Goal: Information Seeking & Learning: Find specific page/section

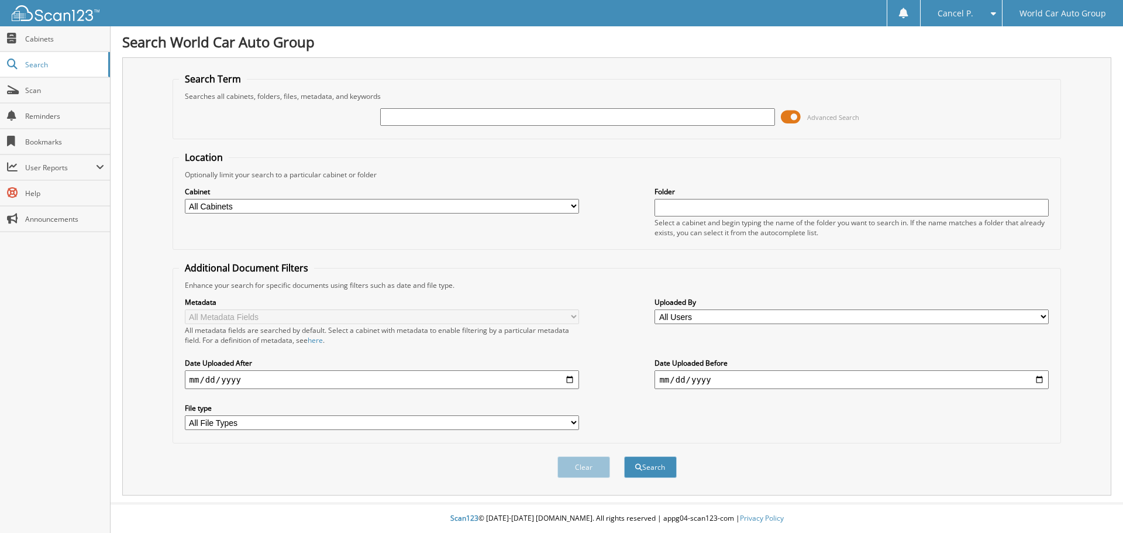
click at [431, 108] on div at bounding box center [577, 117] width 394 height 20
click at [434, 125] on input "text" at bounding box center [577, 117] width 394 height 18
click at [440, 119] on input "text" at bounding box center [577, 117] width 394 height 18
type input "712703"
click at [624, 456] on button "Search" at bounding box center [650, 467] width 53 height 22
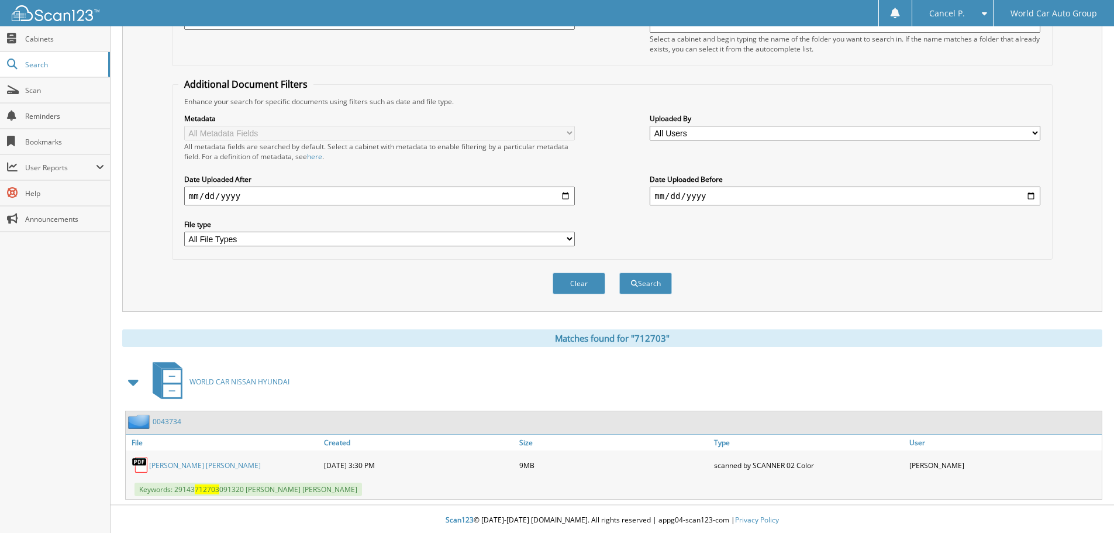
scroll to position [186, 0]
click at [225, 462] on link "KENNETH CHARLES MOORE" at bounding box center [205, 463] width 112 height 10
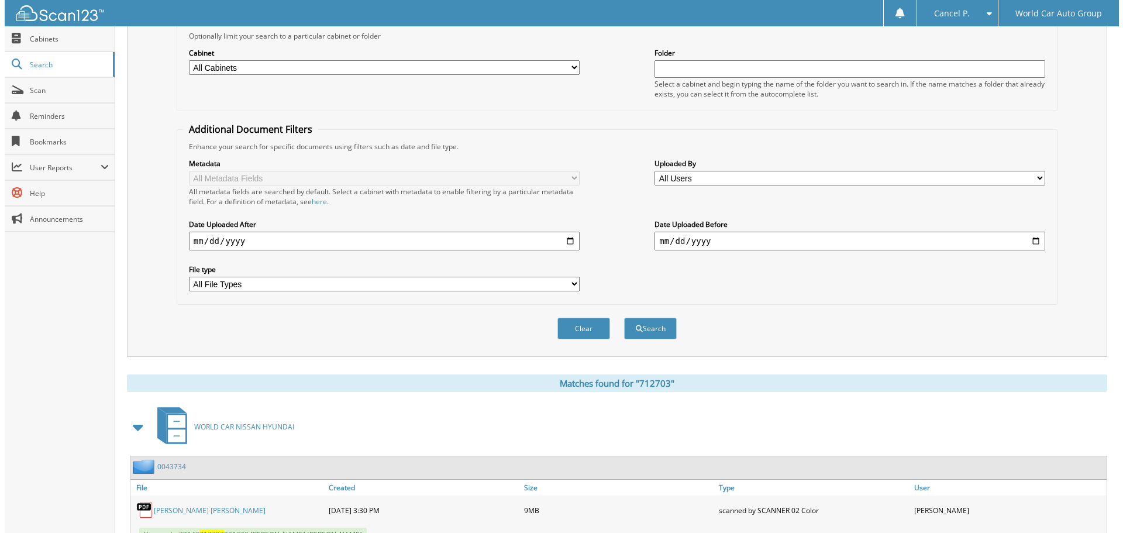
scroll to position [0, 0]
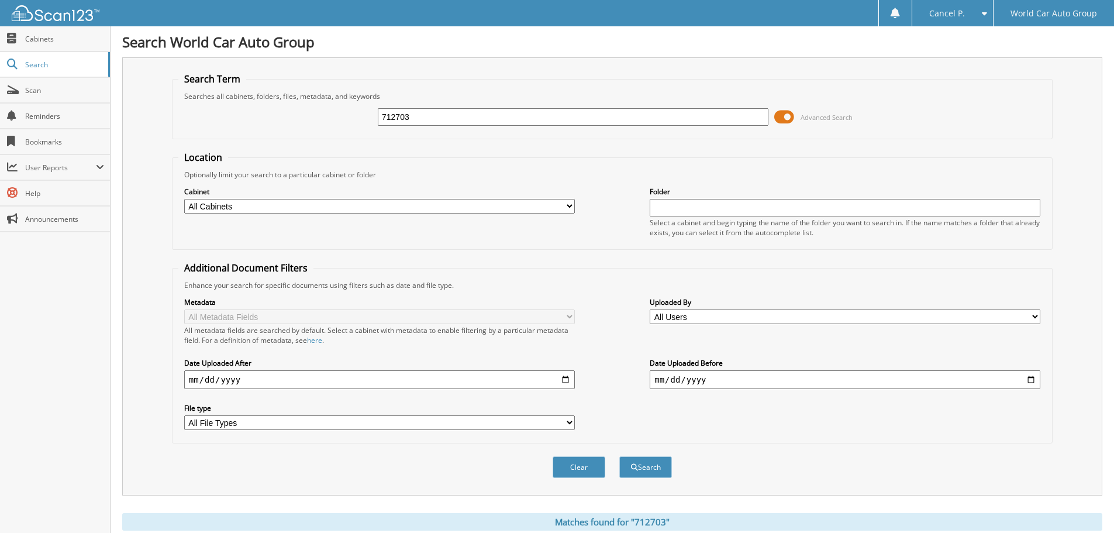
click at [791, 115] on span at bounding box center [784, 117] width 20 height 18
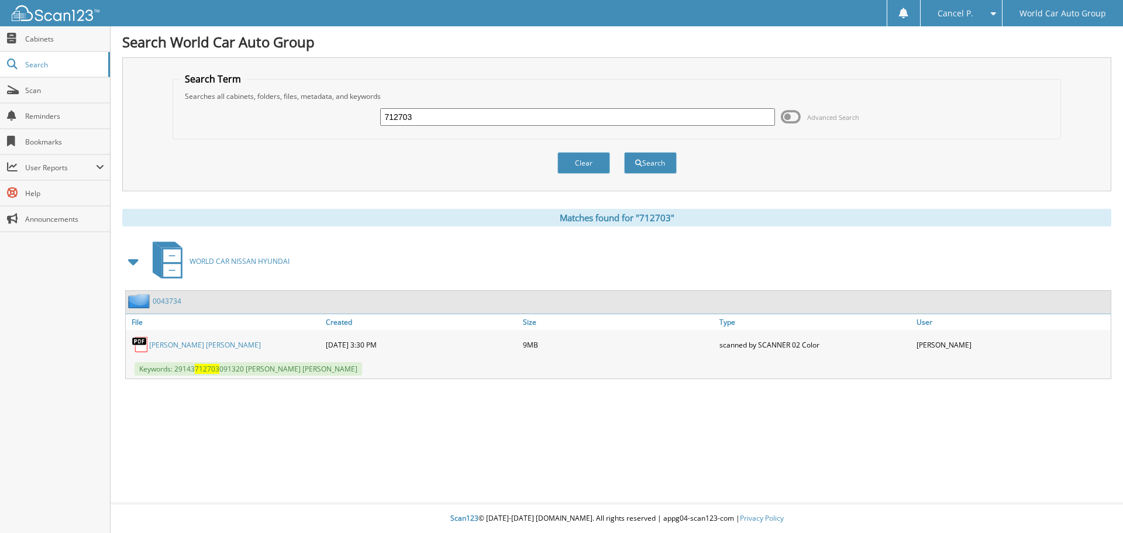
click at [429, 120] on input "712703" at bounding box center [577, 117] width 394 height 18
type input "170486"
click at [624, 152] on button "Search" at bounding box center [650, 163] width 53 height 22
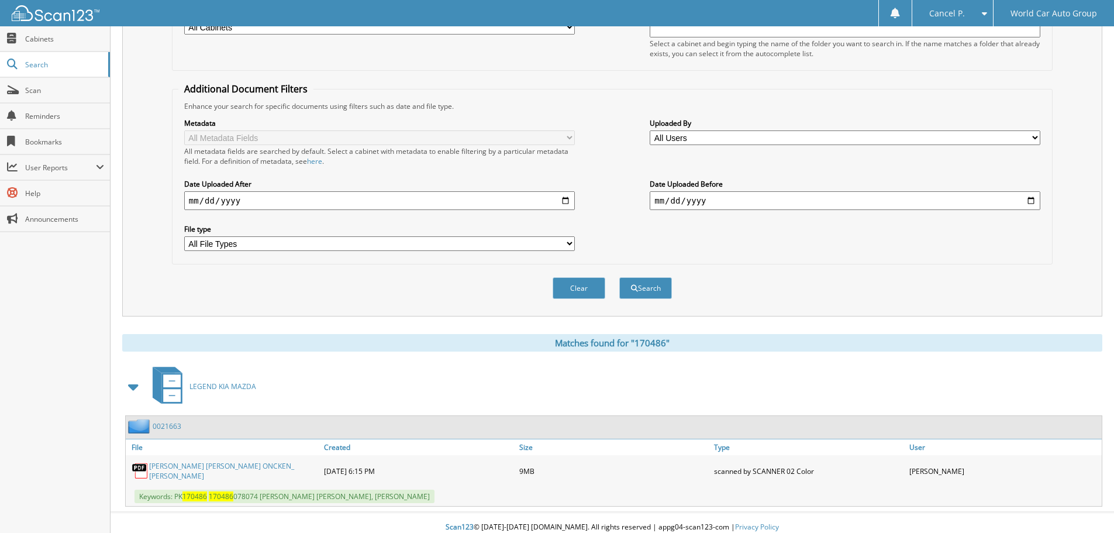
scroll to position [186, 0]
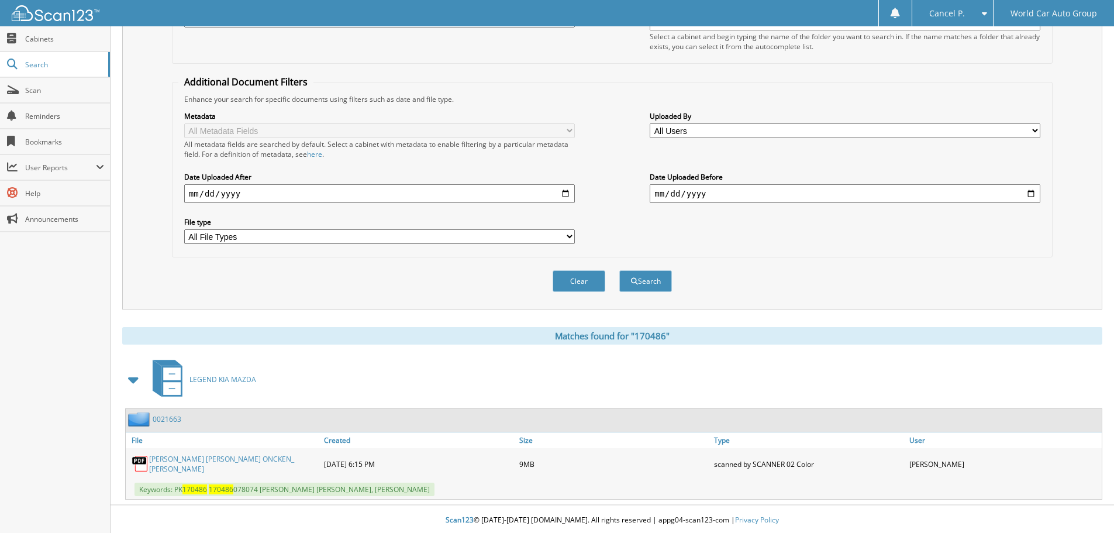
click at [225, 468] on link "ERYN MICHELLE ONCKEN_ JERI ANN COLDEWEY" at bounding box center [233, 464] width 169 height 20
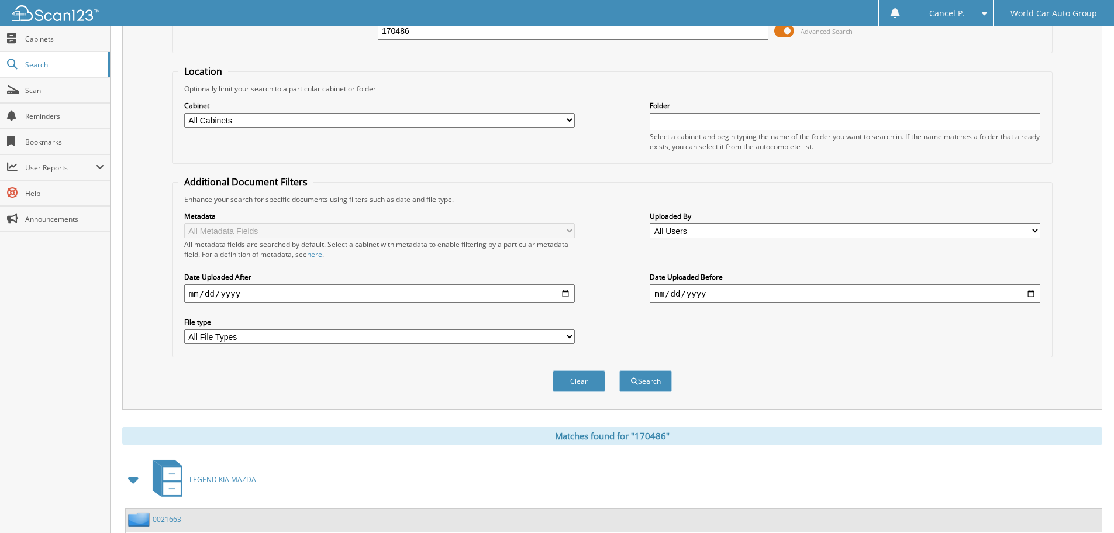
scroll to position [0, 0]
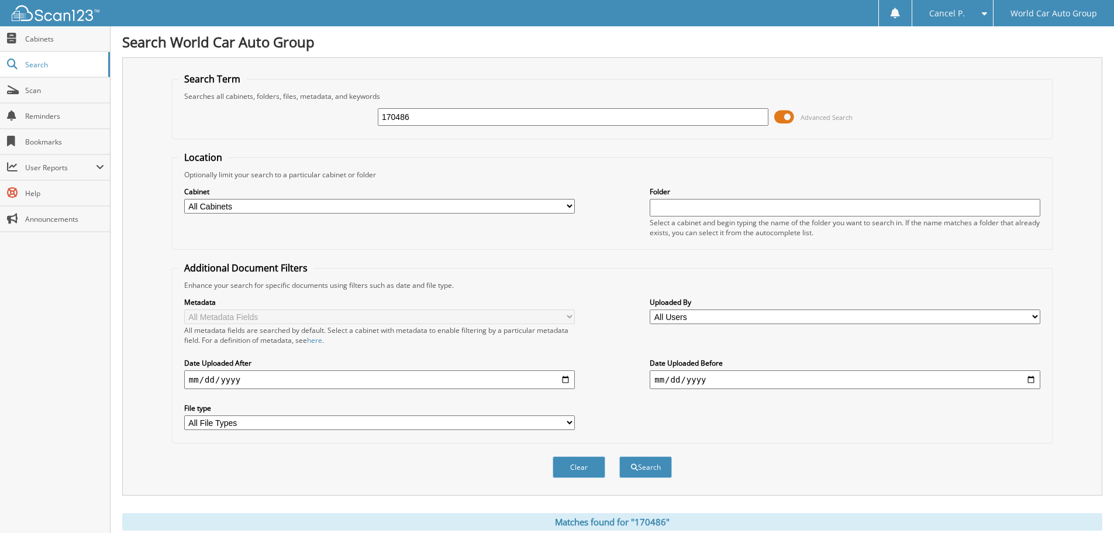
click at [611, 119] on input "170486" at bounding box center [573, 117] width 391 height 18
type input "941246"
click at [619, 456] on button "Search" at bounding box center [645, 467] width 53 height 22
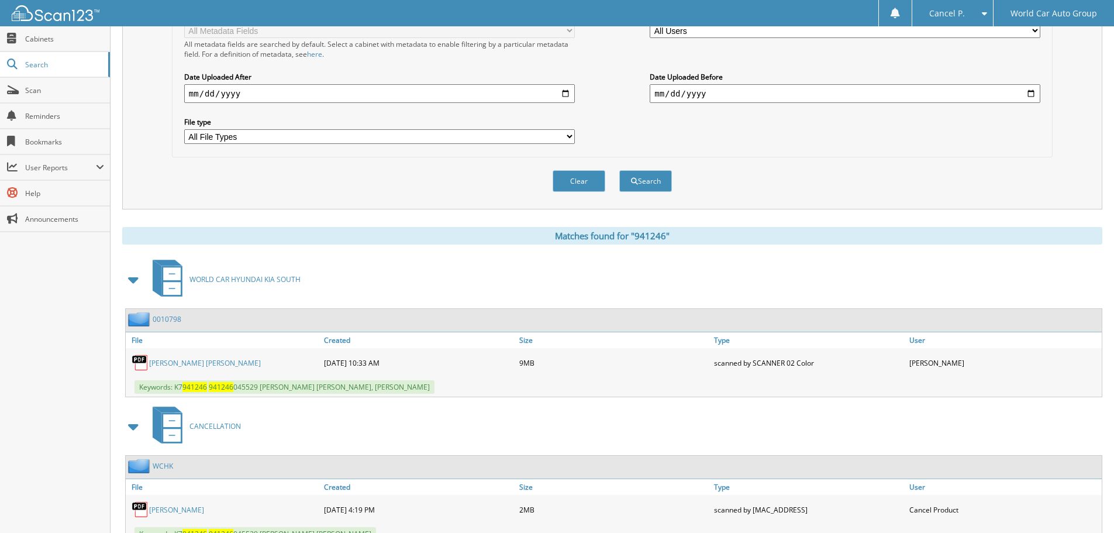
scroll to position [333, 0]
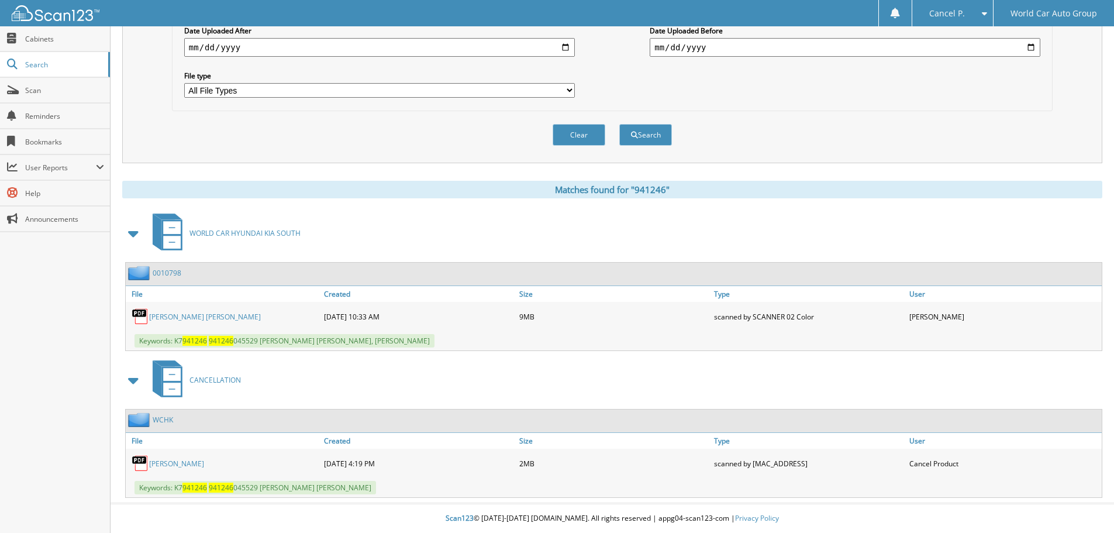
click at [166, 462] on link "JESSICA JONES" at bounding box center [176, 463] width 55 height 10
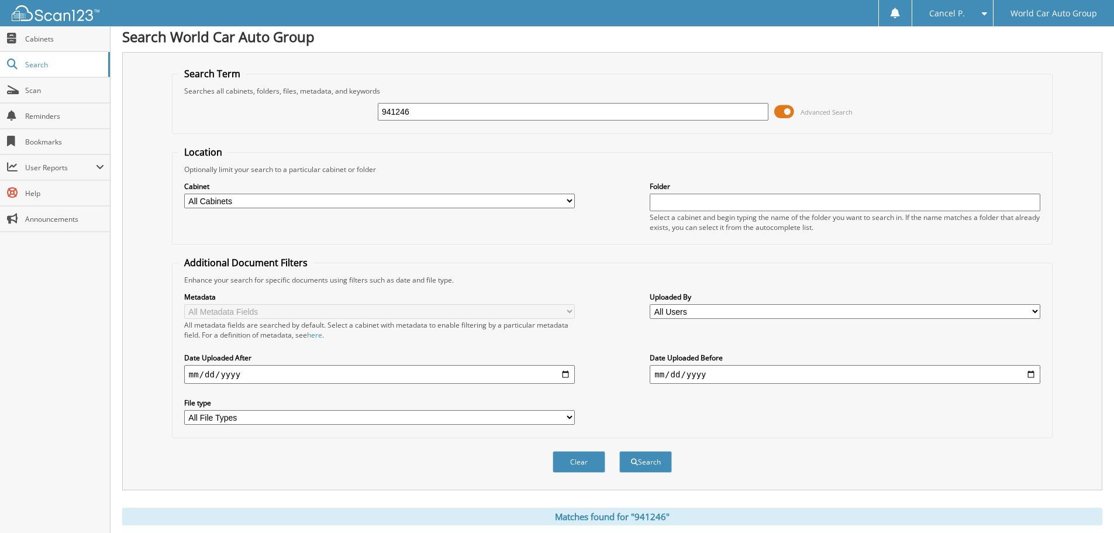
scroll to position [0, 0]
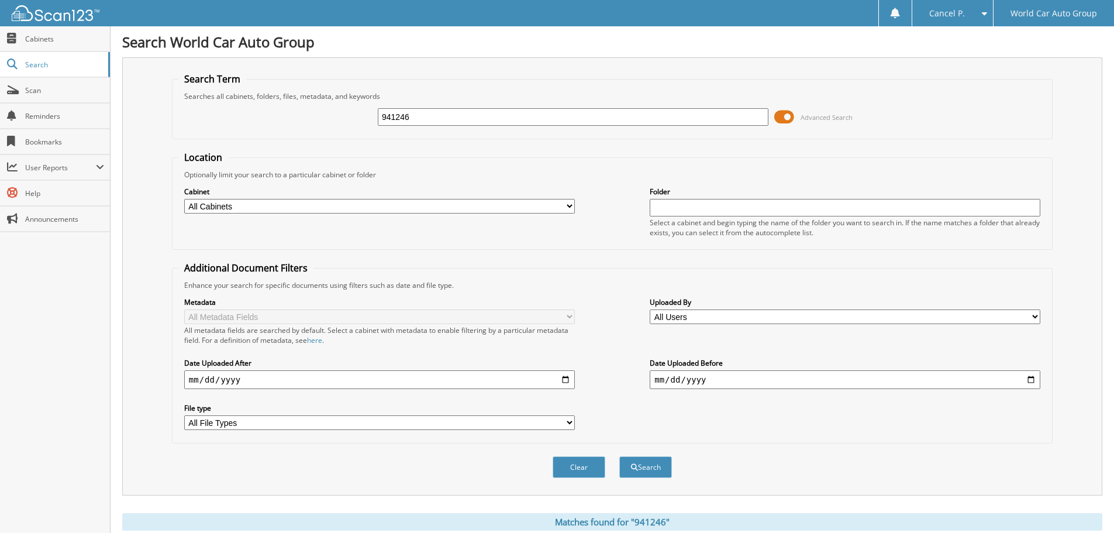
click at [484, 105] on div "941246 Advanced Search" at bounding box center [612, 117] width 868 height 32
click at [486, 112] on input "941246" at bounding box center [573, 117] width 391 height 18
type input "274648"
click at [619, 456] on button "Search" at bounding box center [645, 467] width 53 height 22
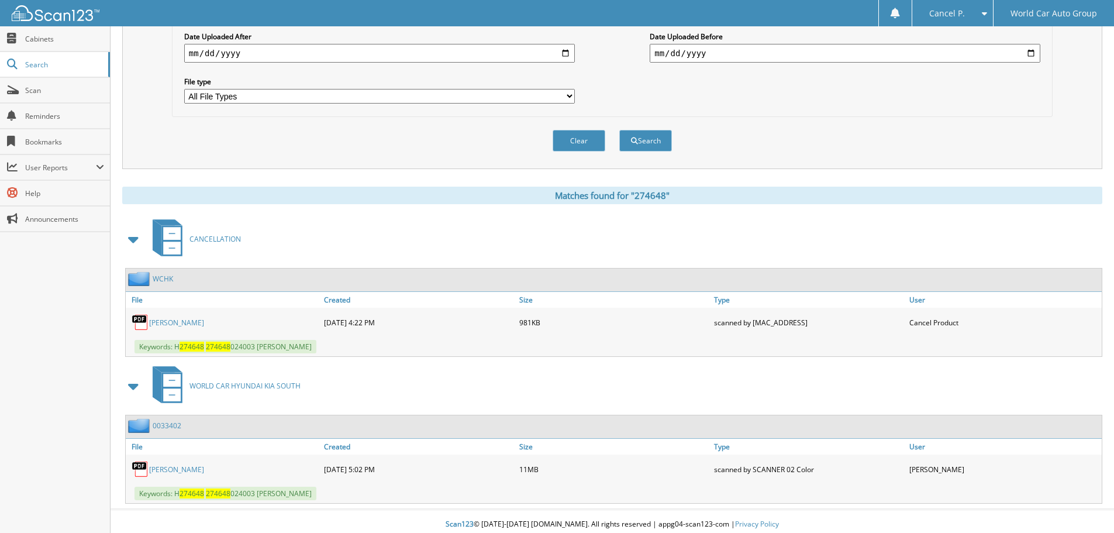
scroll to position [333, 0]
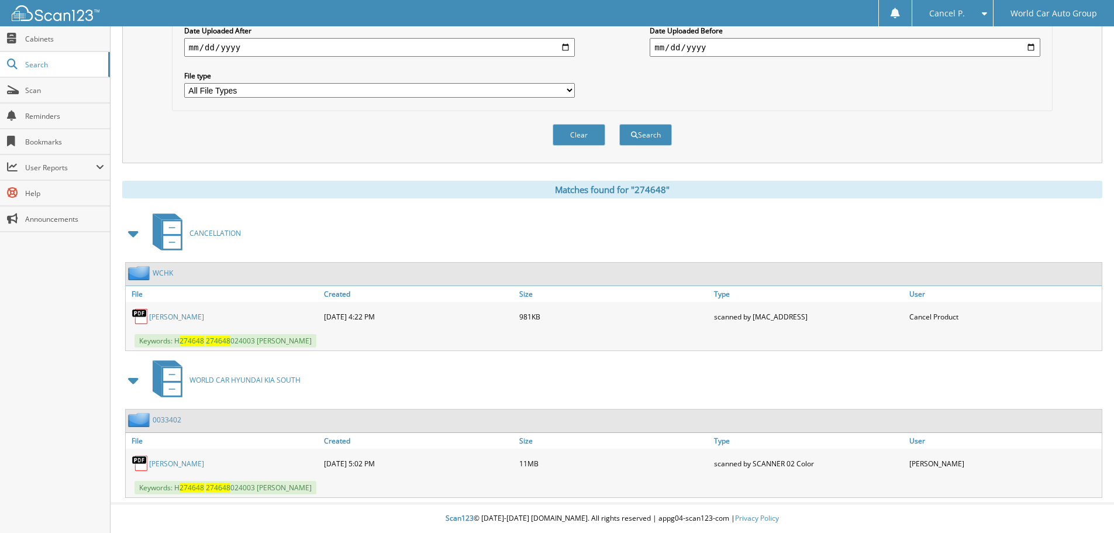
click at [191, 315] on link "NORMA LOPEZ" at bounding box center [176, 317] width 55 height 10
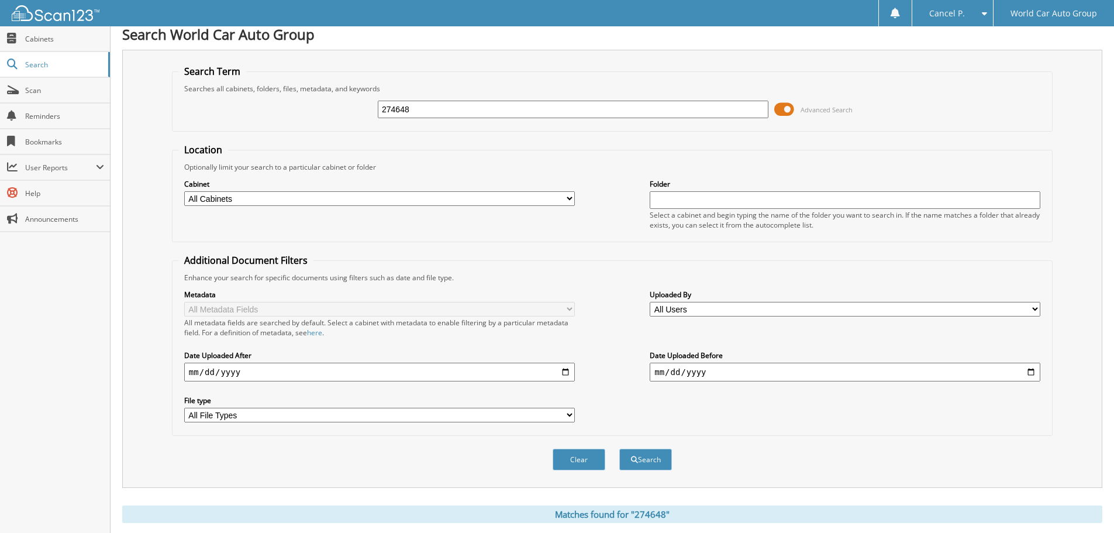
scroll to position [0, 0]
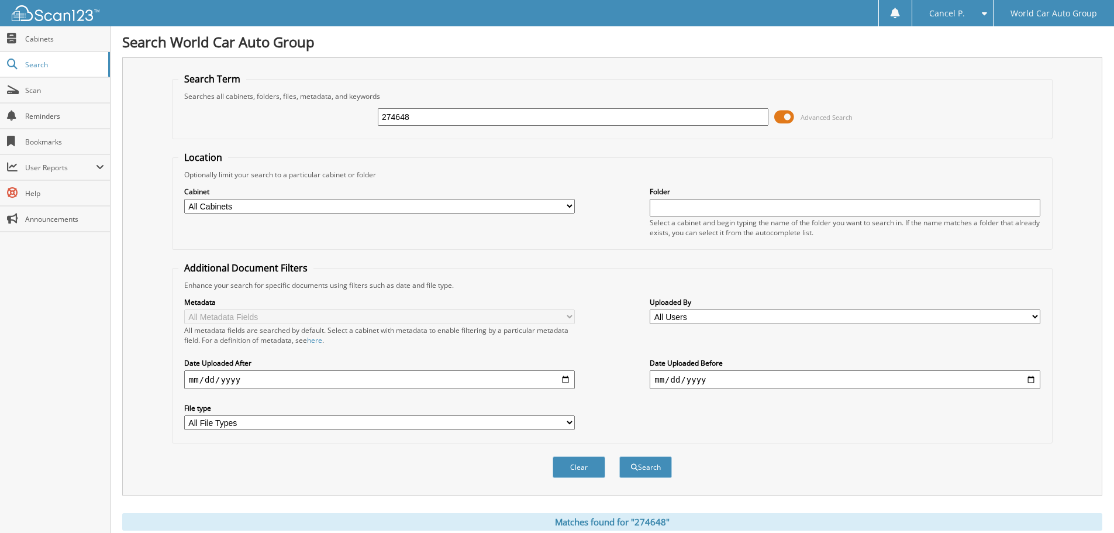
click at [460, 119] on input "274648" at bounding box center [573, 117] width 391 height 18
type input "108389"
click at [619, 456] on button "Search" at bounding box center [645, 467] width 53 height 22
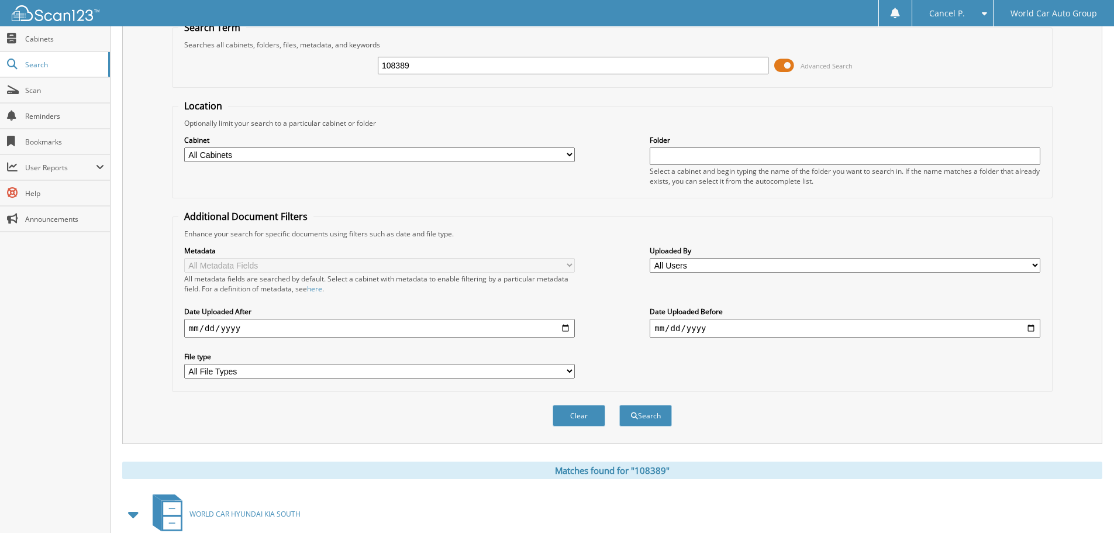
scroll to position [333, 0]
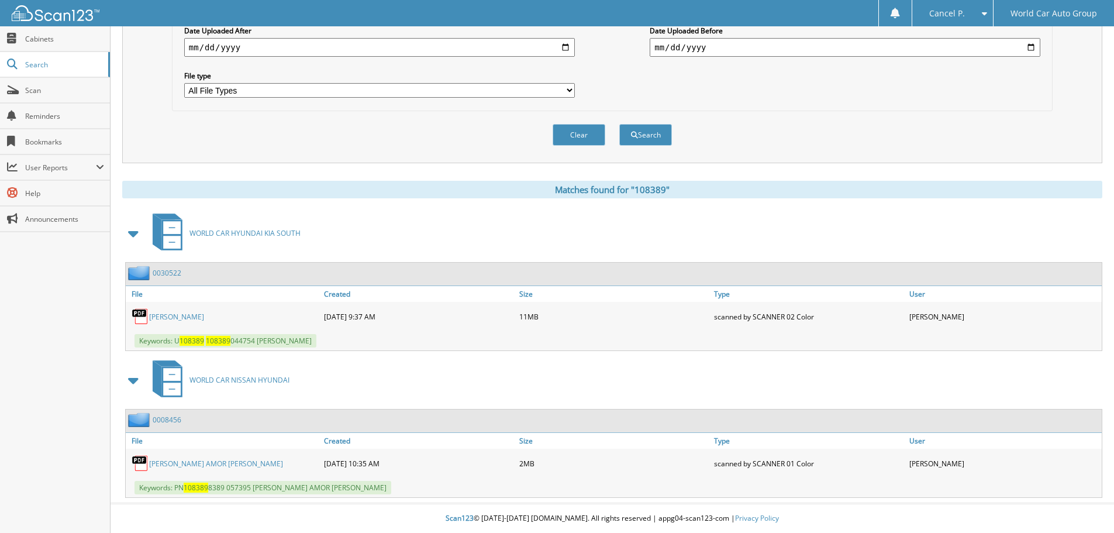
click at [204, 316] on link "[PERSON_NAME]" at bounding box center [176, 317] width 55 height 10
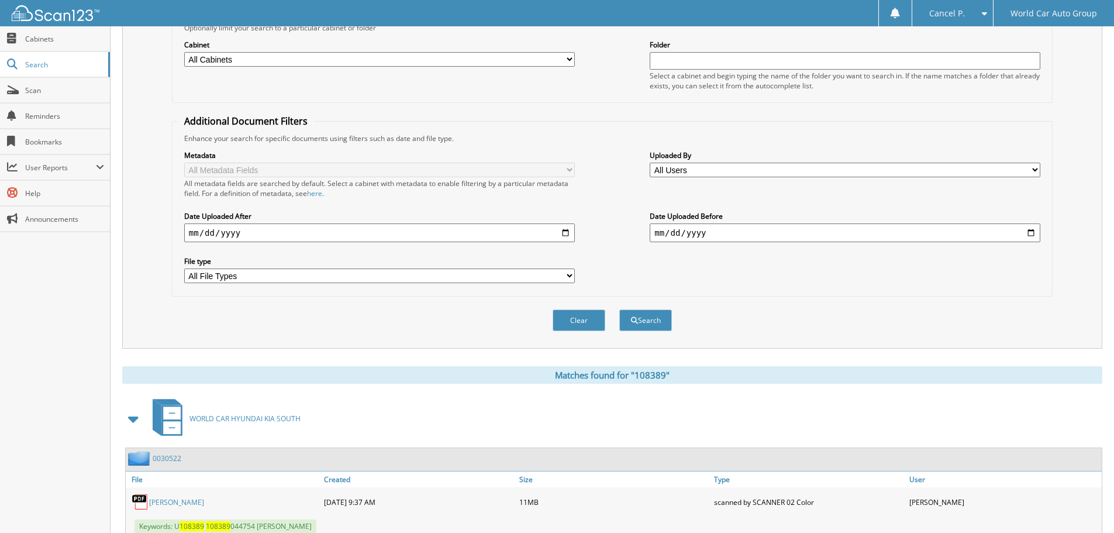
scroll to position [0, 0]
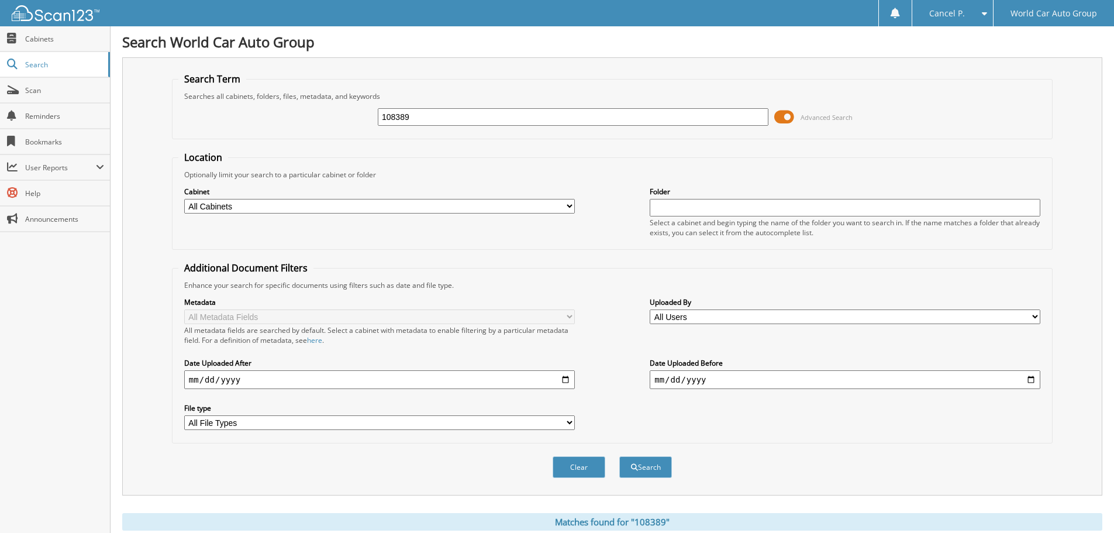
click at [636, 120] on input "108389" at bounding box center [573, 117] width 391 height 18
type input "214345"
click at [619, 456] on button "Search" at bounding box center [645, 467] width 53 height 22
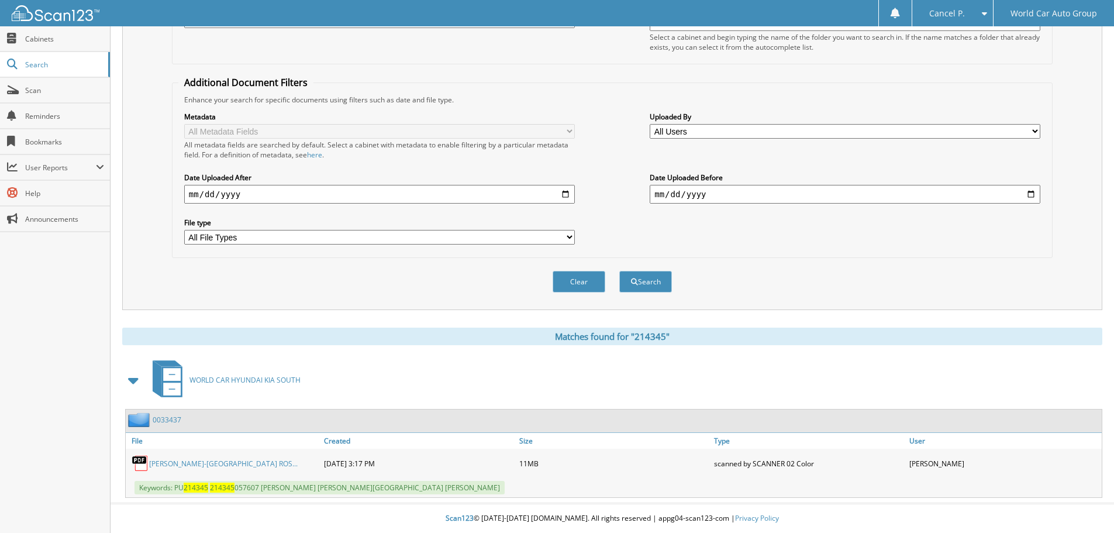
click at [277, 466] on link "[PERSON_NAME]-[GEOGRAPHIC_DATA] ROS..." at bounding box center [223, 463] width 149 height 10
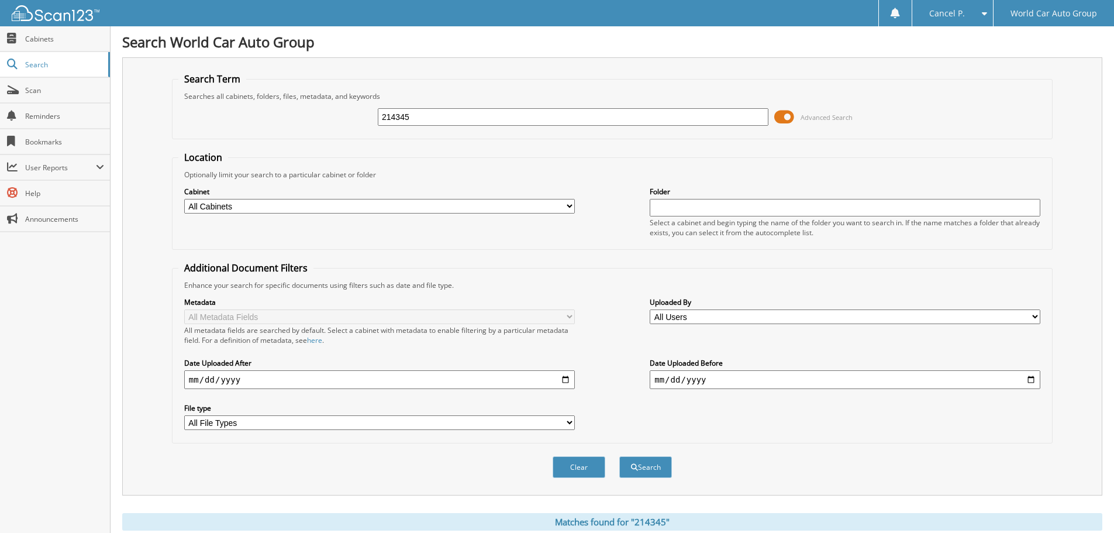
click at [516, 119] on input "214345" at bounding box center [573, 117] width 391 height 18
type input "117204"
click at [619, 456] on button "Search" at bounding box center [645, 467] width 53 height 22
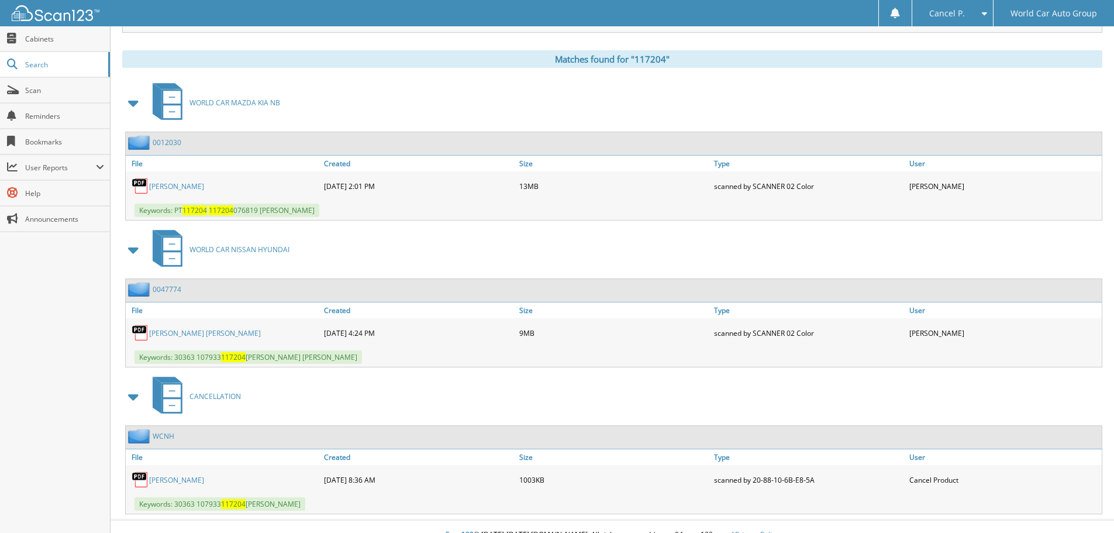
scroll to position [480, 0]
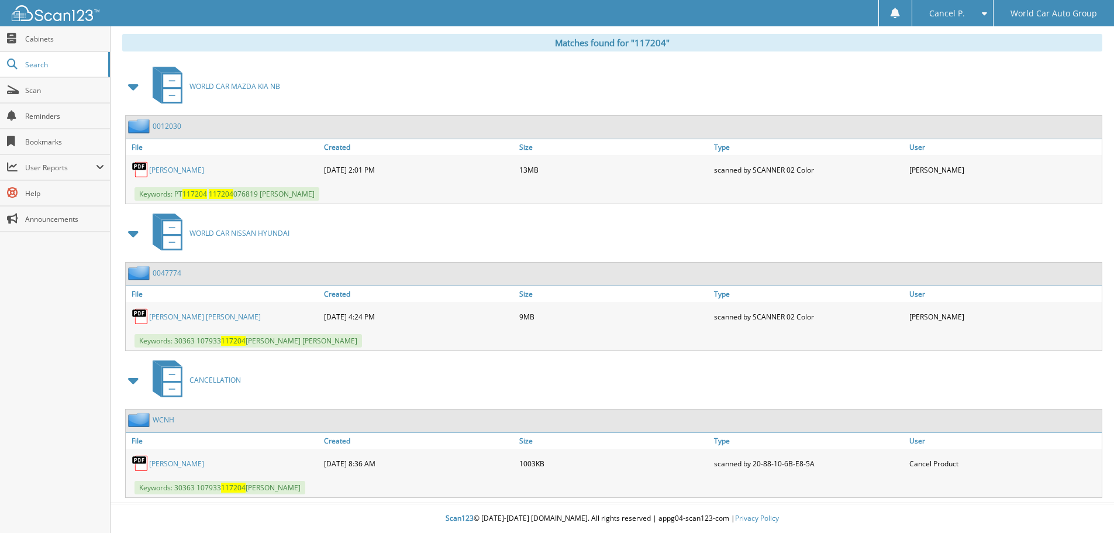
click at [198, 157] on div "KAILEE LYNN TATRO 03-26-2024 2:01 PM 13MB" at bounding box center [614, 169] width 976 height 29
click at [199, 166] on link "KAILEE LYNN TATRO" at bounding box center [176, 170] width 55 height 10
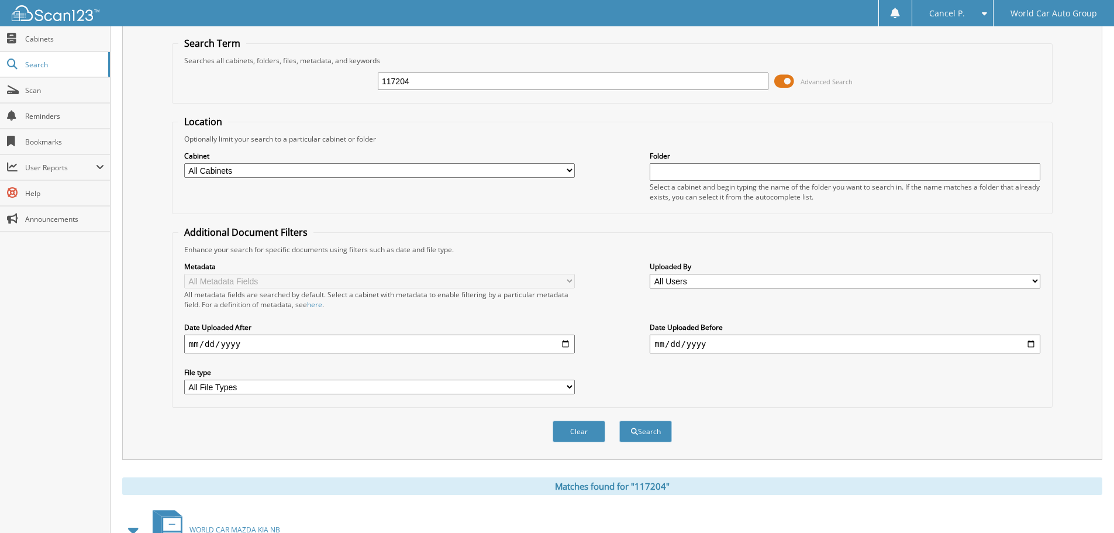
scroll to position [0, 0]
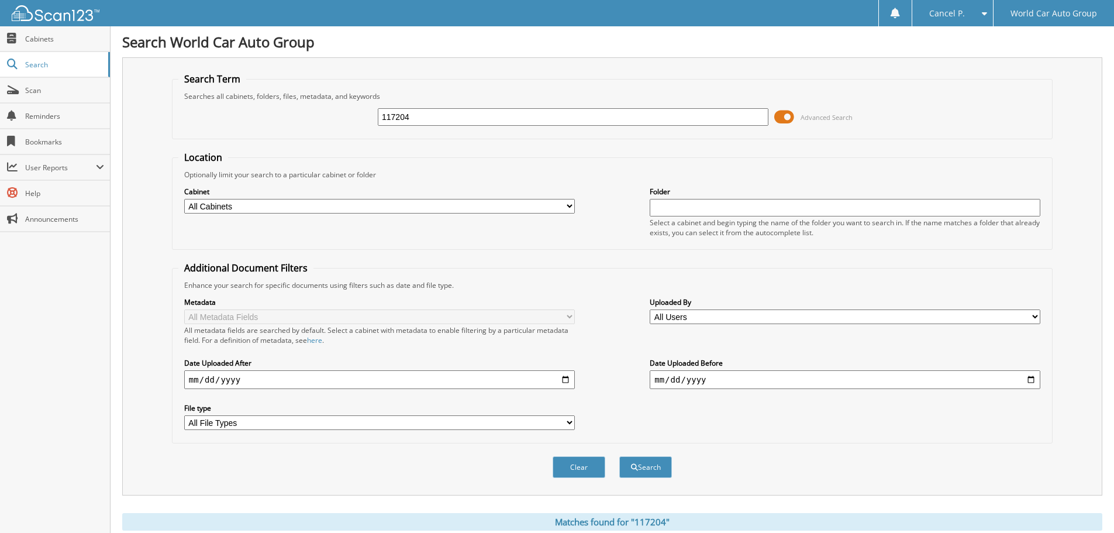
click at [527, 113] on input "117204" at bounding box center [573, 117] width 391 height 18
type input "404009"
click at [619, 456] on button "Search" at bounding box center [645, 467] width 53 height 22
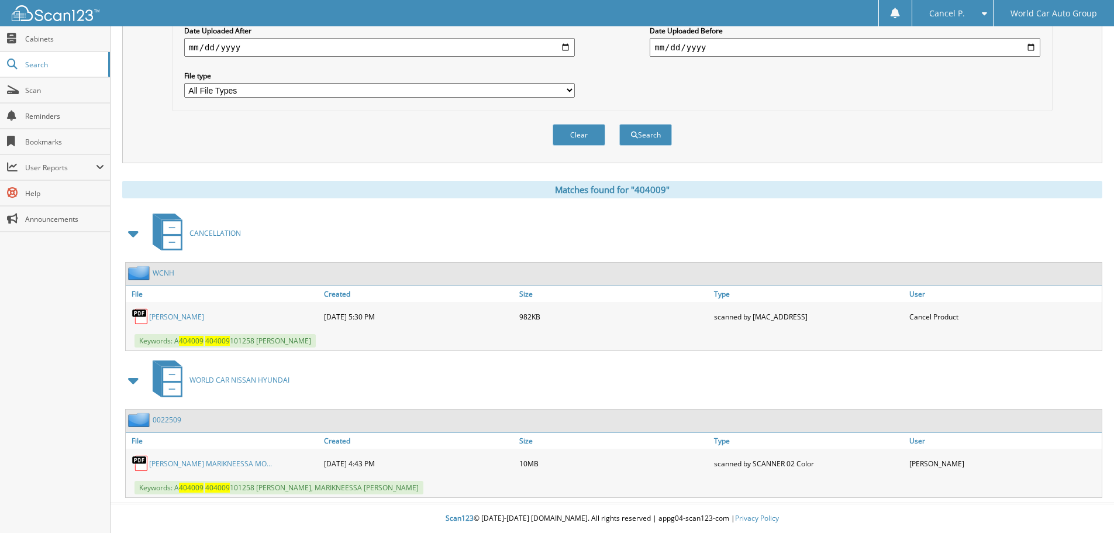
click at [190, 317] on link "JAIME SANCHEZ" at bounding box center [176, 317] width 55 height 10
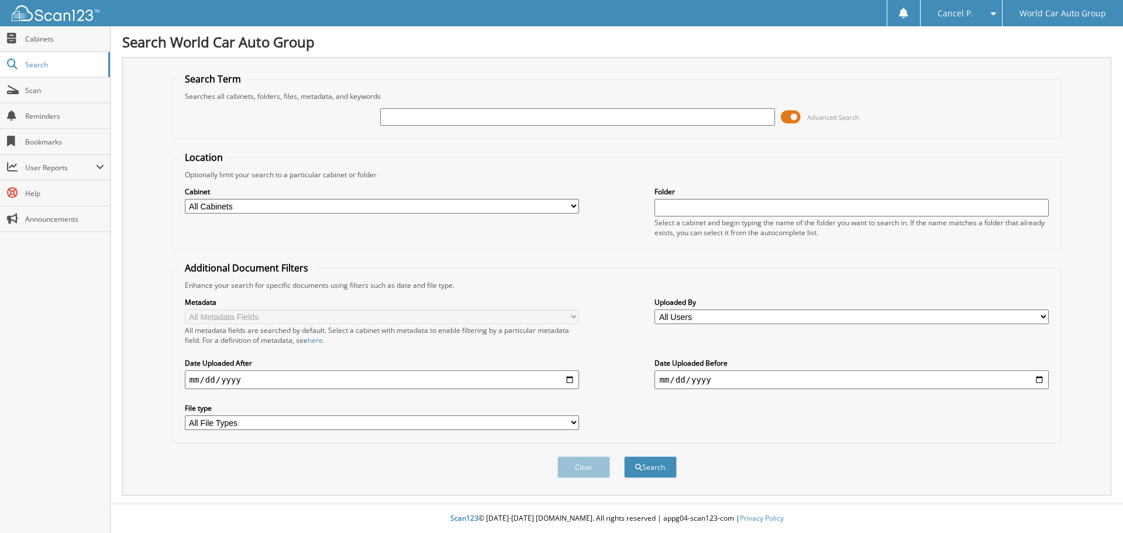
click at [587, 119] on input "text" at bounding box center [577, 117] width 394 height 18
type input "738625"
click at [624, 456] on button "Search" at bounding box center [650, 467] width 53 height 22
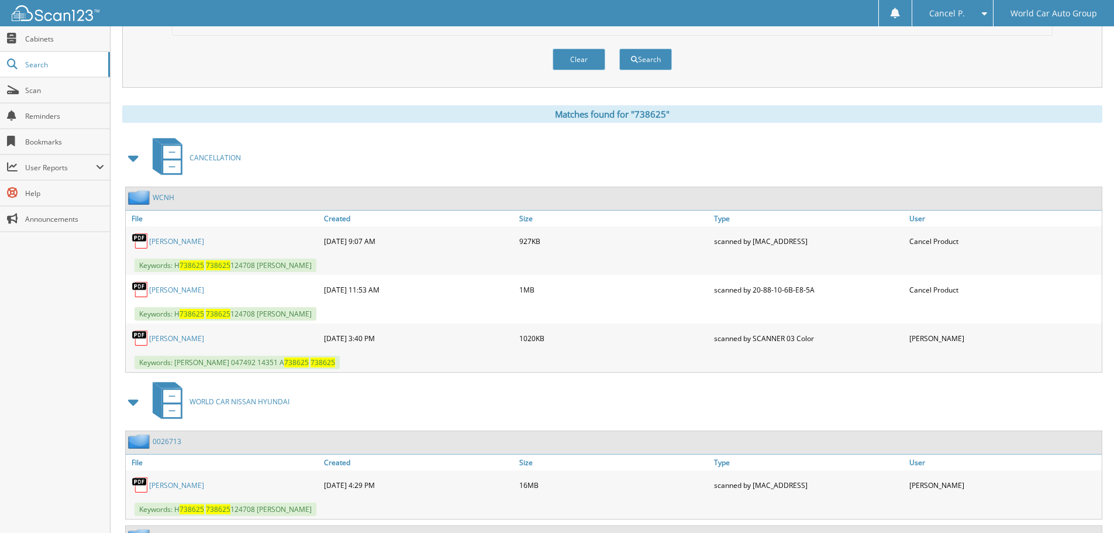
click at [170, 242] on link "ODAESHA BARRETT" at bounding box center [176, 241] width 55 height 10
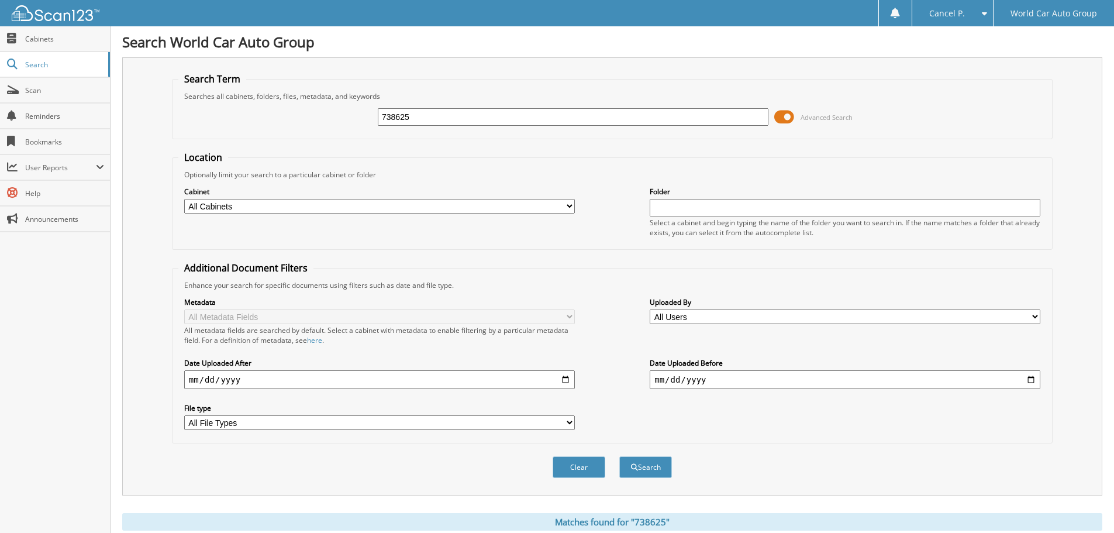
click at [566, 116] on input "738625" at bounding box center [573, 117] width 391 height 18
type input "207159"
click at [619, 456] on button "Search" at bounding box center [645, 467] width 53 height 22
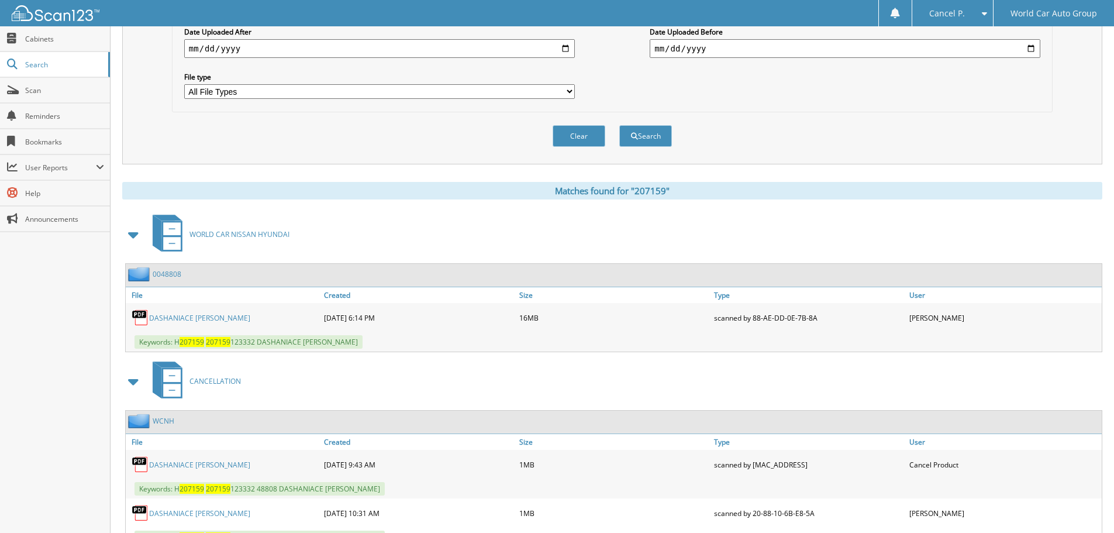
scroll to position [381, 0]
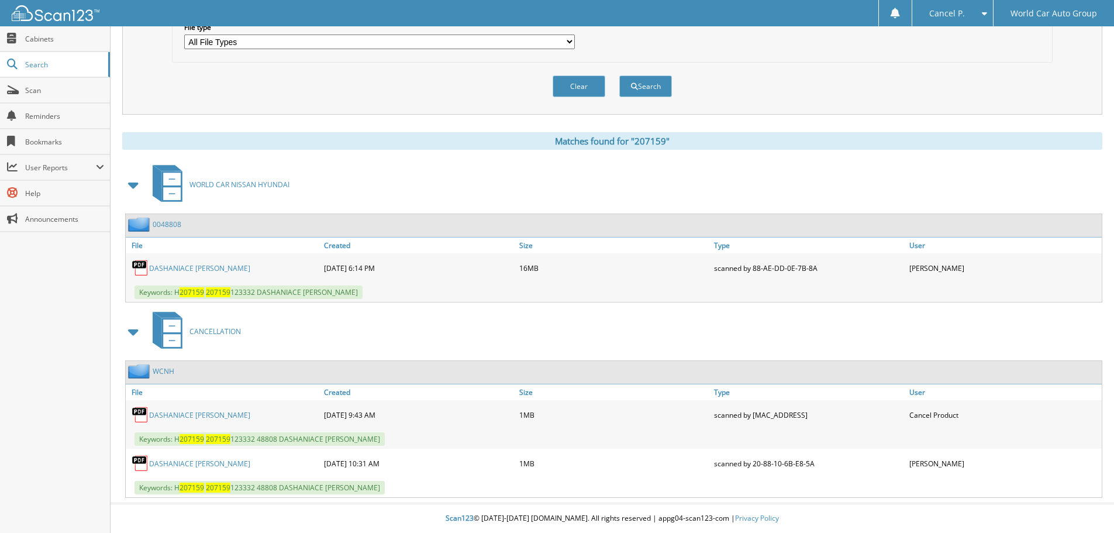
click at [194, 416] on link "DASHANIACE [PERSON_NAME]" at bounding box center [199, 415] width 101 height 10
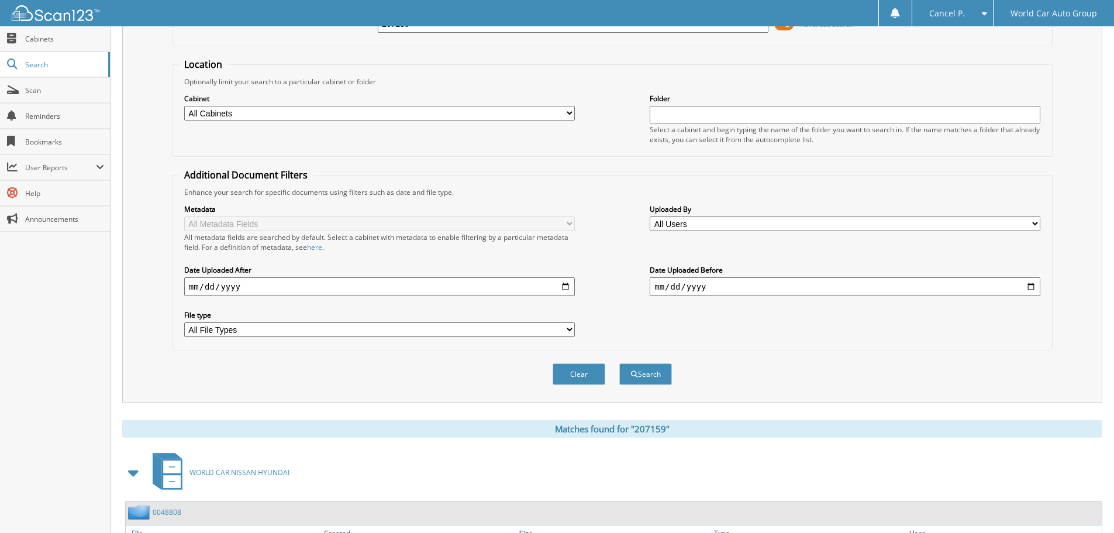
scroll to position [0, 0]
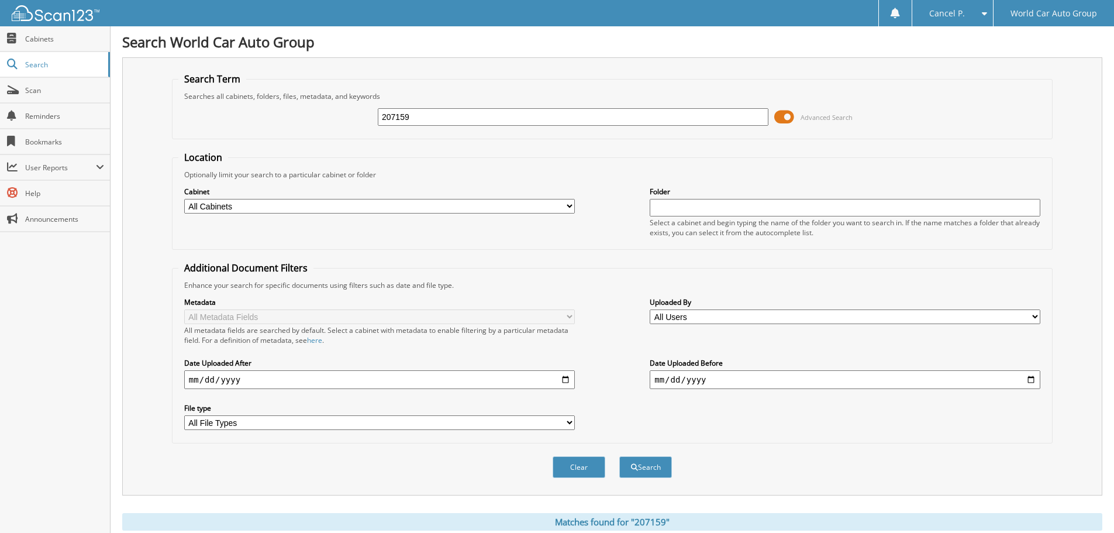
click at [476, 125] on div "207159" at bounding box center [573, 117] width 391 height 20
click at [476, 125] on input "207159" at bounding box center [573, 117] width 391 height 18
type input "984885"
click at [619, 456] on button "Search" at bounding box center [645, 467] width 53 height 22
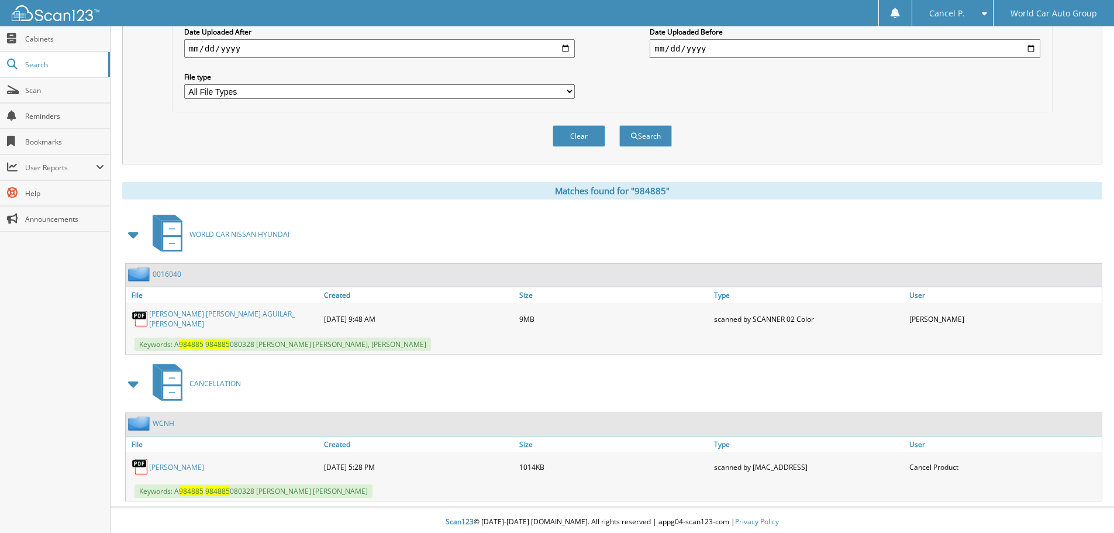
scroll to position [333, 0]
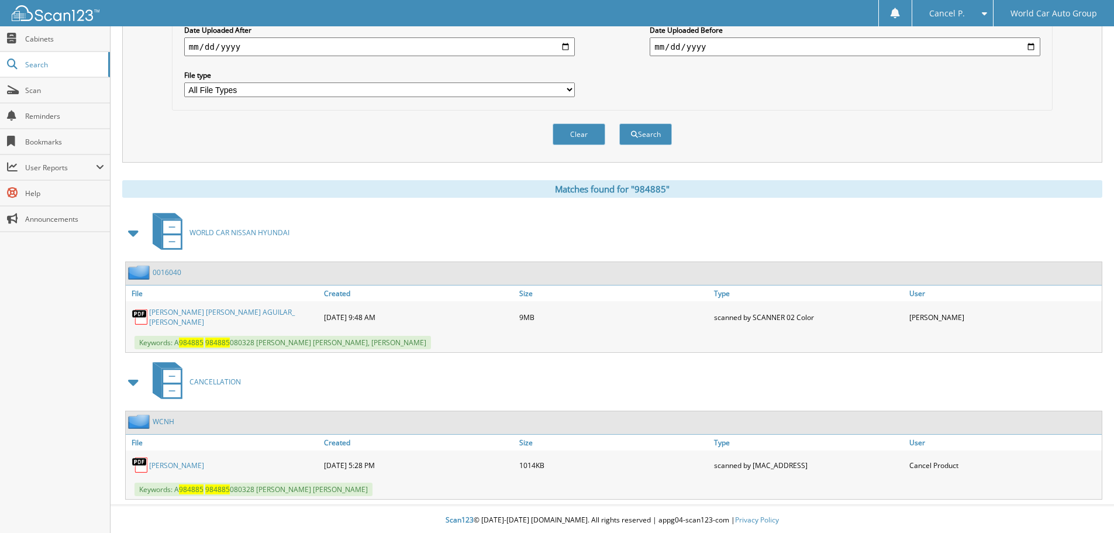
click at [195, 466] on link "MEGAN AGUILAR" at bounding box center [176, 465] width 55 height 10
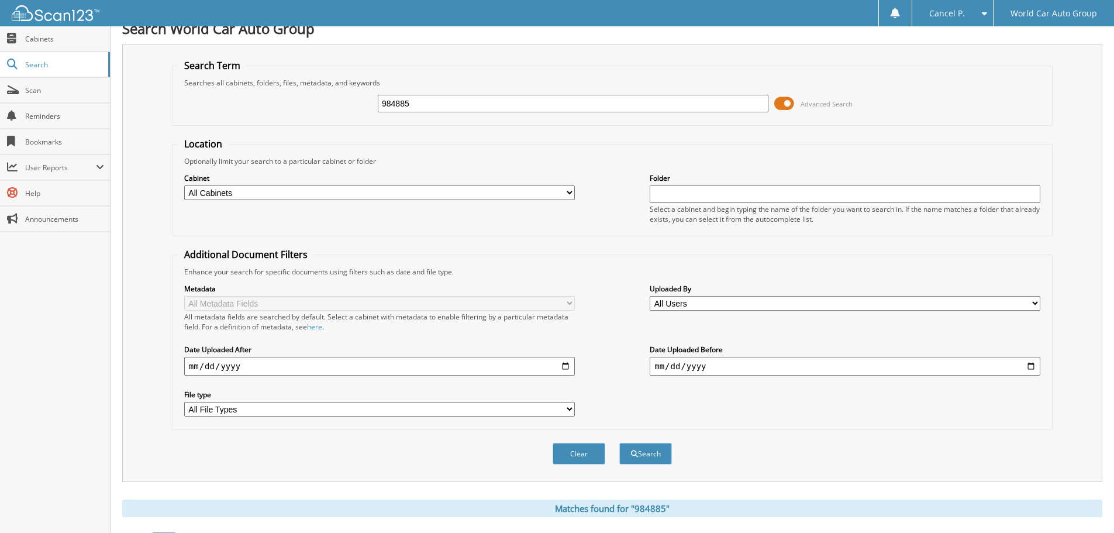
scroll to position [0, 0]
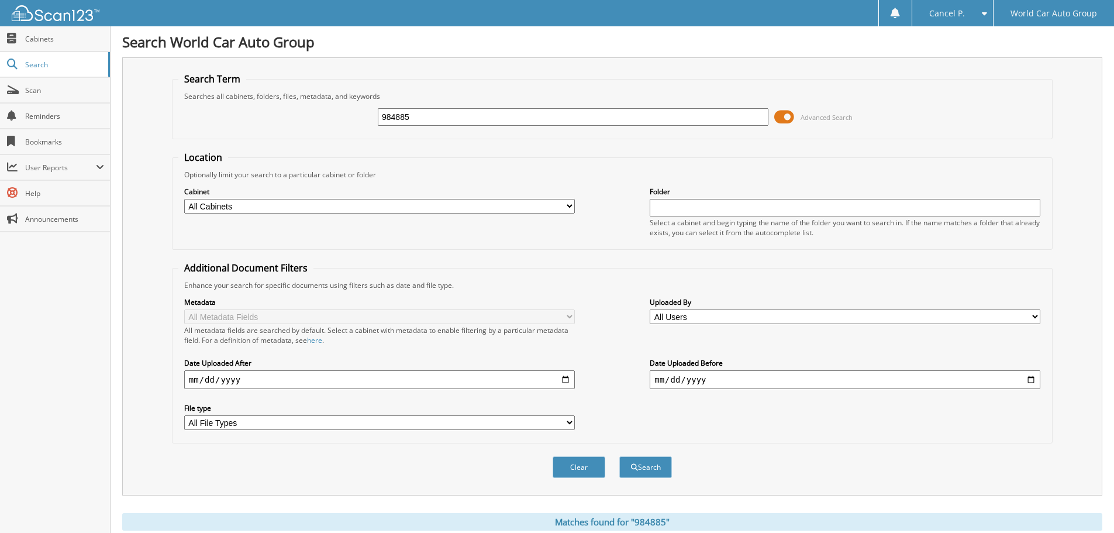
click at [551, 122] on input "984885" at bounding box center [573, 117] width 391 height 18
type input "282036"
click at [619, 456] on button "Search" at bounding box center [645, 467] width 53 height 22
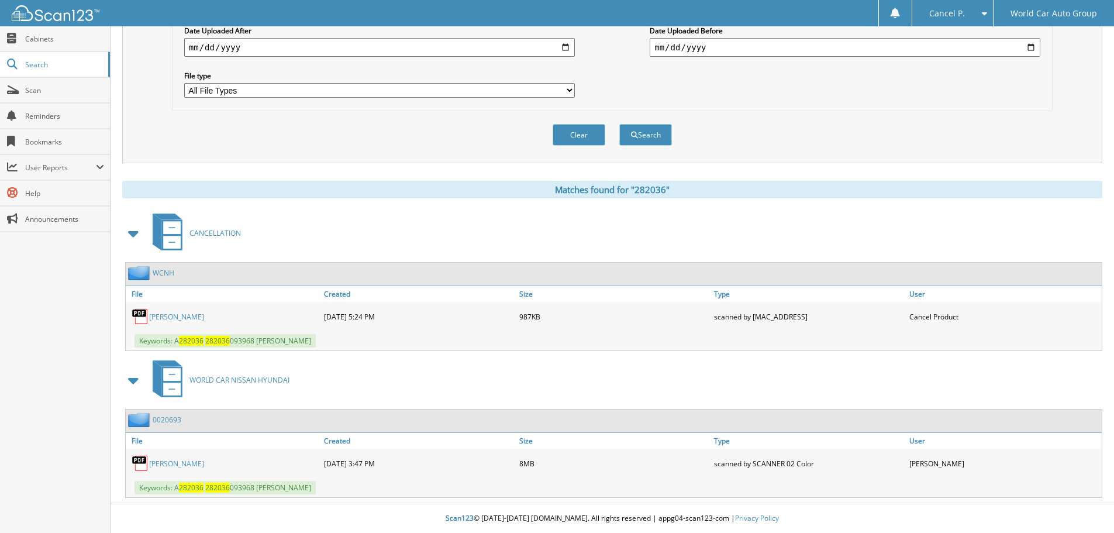
click at [187, 308] on div "[PERSON_NAME]" at bounding box center [223, 316] width 195 height 23
click at [187, 309] on div "[PERSON_NAME]" at bounding box center [223, 316] width 195 height 23
click at [187, 312] on link "VERONICA HERNANDEZ" at bounding box center [176, 317] width 55 height 10
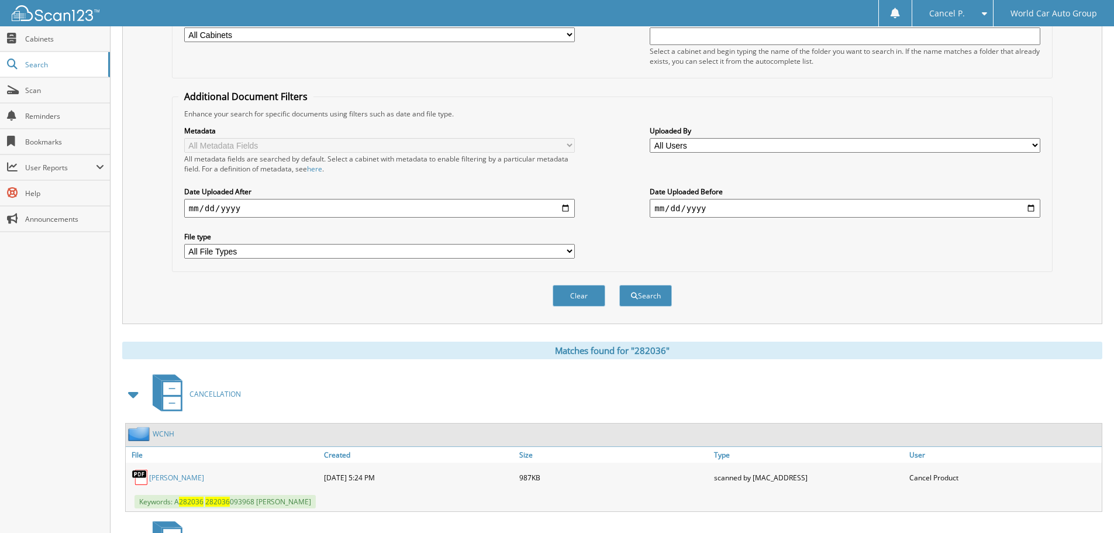
scroll to position [40, 0]
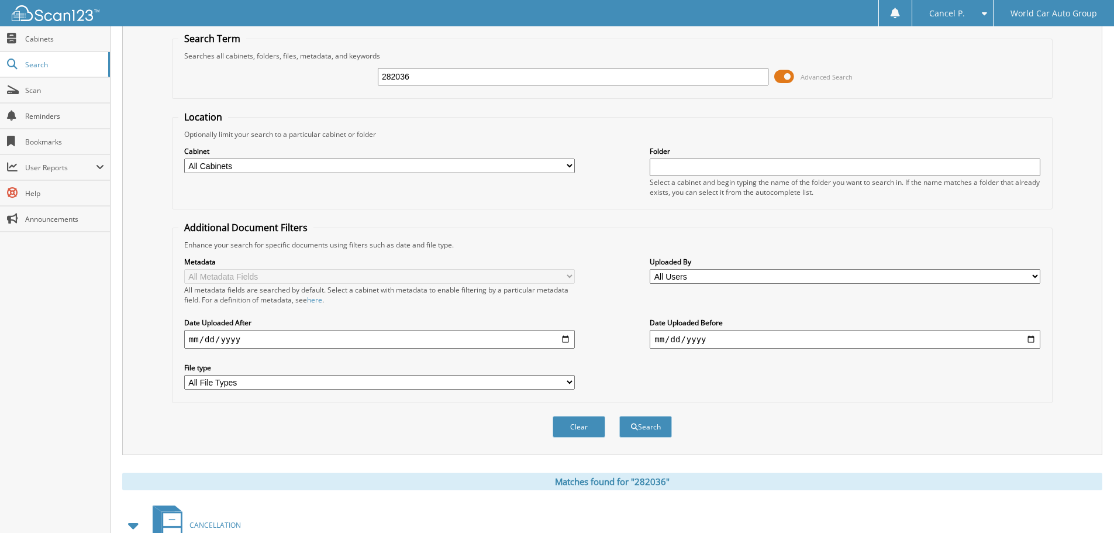
click at [489, 78] on input "282036" at bounding box center [573, 77] width 391 height 18
type input "793764"
click at [619, 416] on button "Search" at bounding box center [645, 427] width 53 height 22
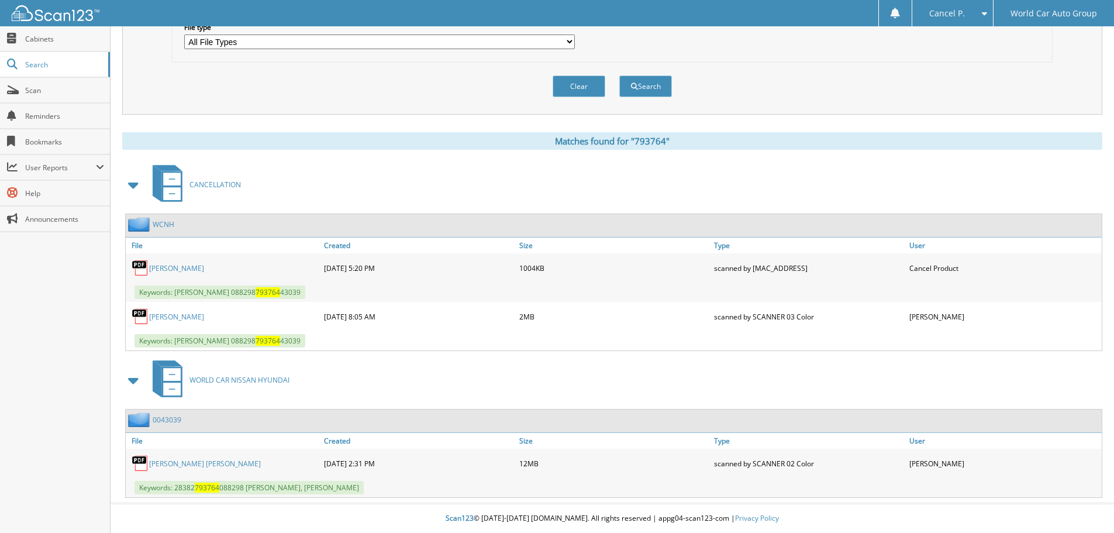
click at [182, 265] on link "[PERSON_NAME]" at bounding box center [176, 268] width 55 height 10
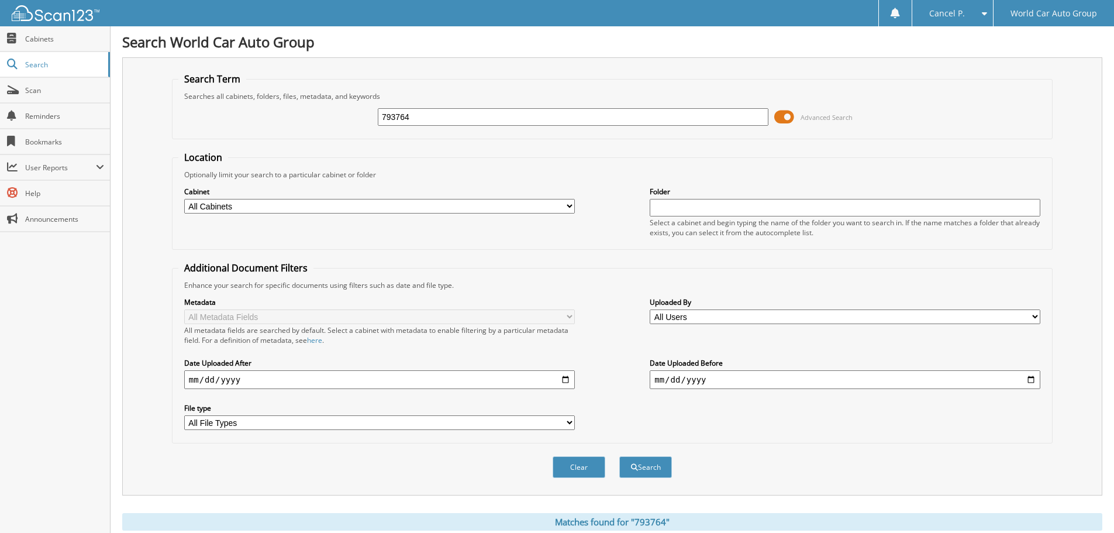
click at [463, 119] on input "793764" at bounding box center [573, 117] width 391 height 18
type input "228935"
click at [619, 456] on button "Search" at bounding box center [645, 467] width 53 height 22
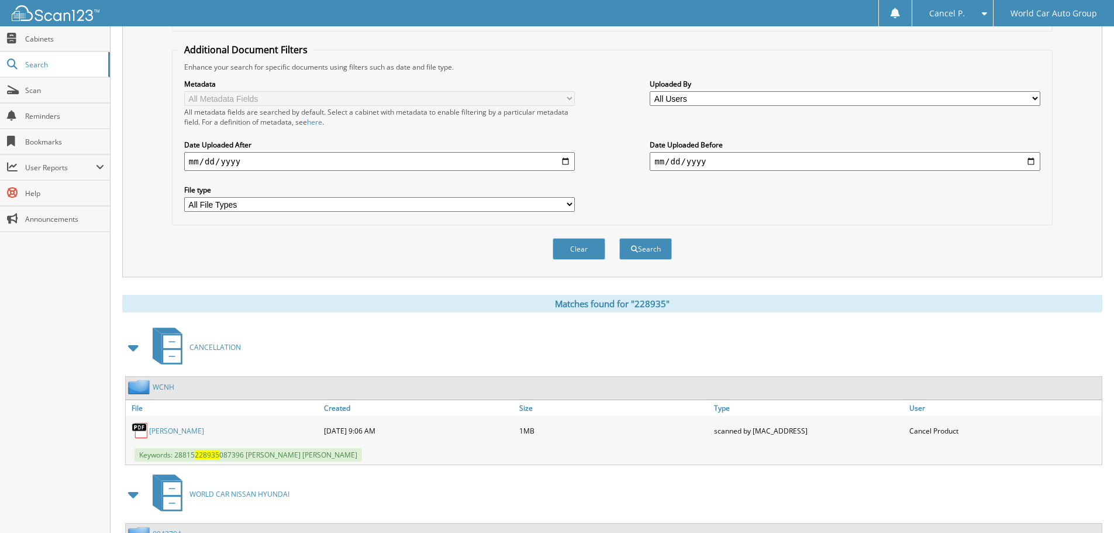
scroll to position [333, 0]
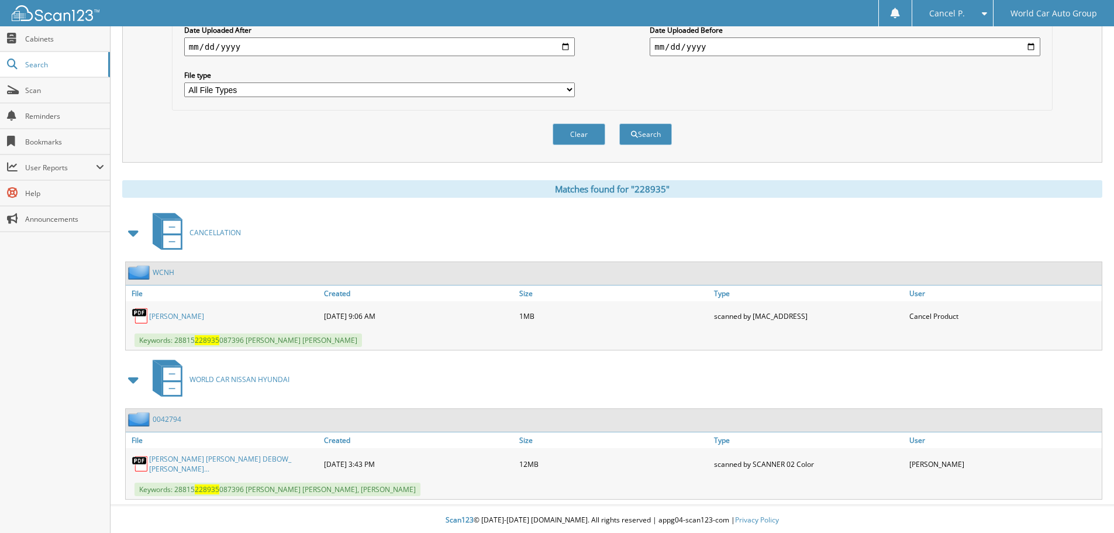
click at [188, 315] on link "MARISA DEBOW" at bounding box center [176, 316] width 55 height 10
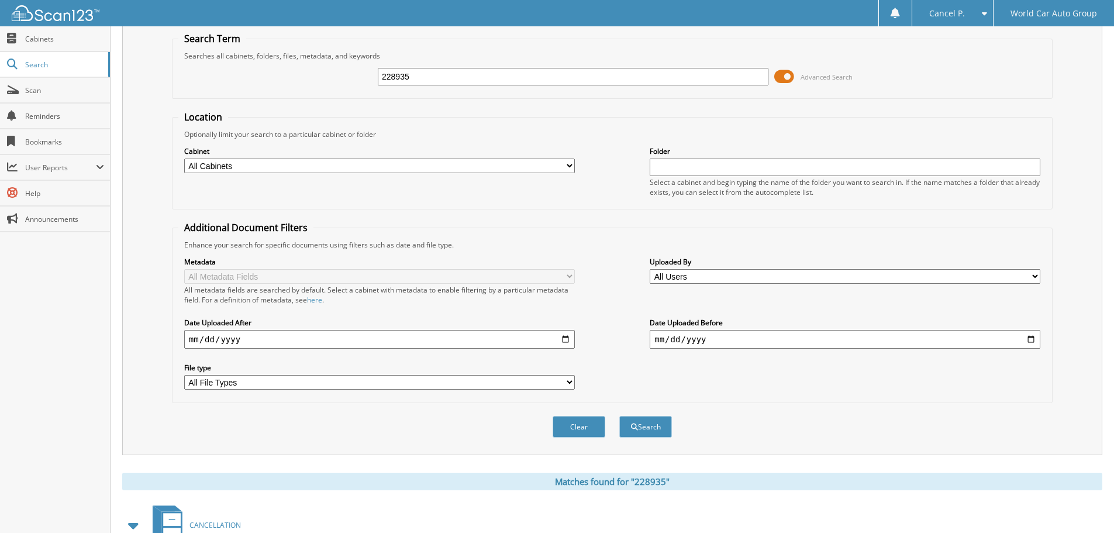
scroll to position [0, 0]
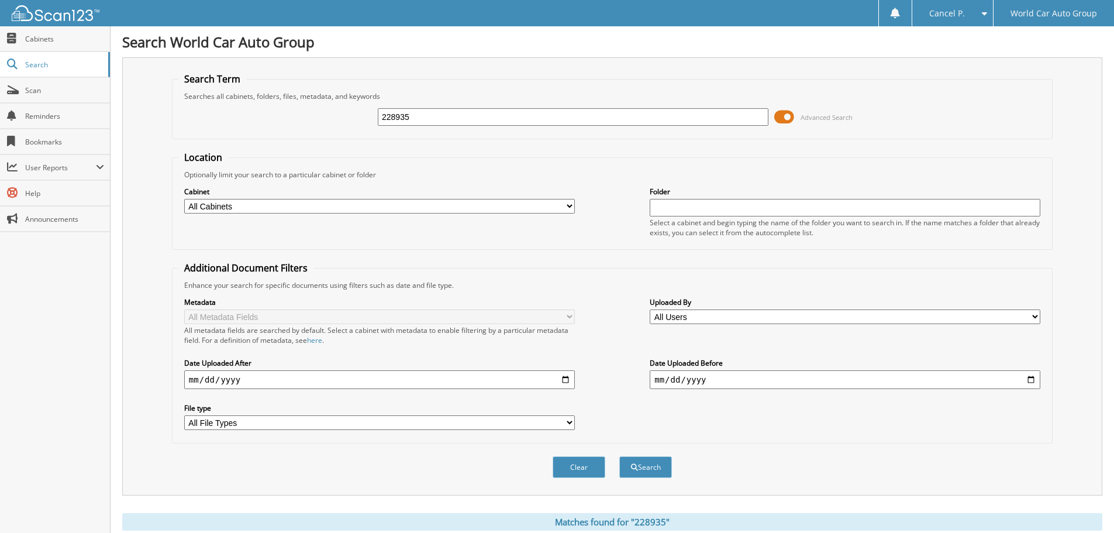
click at [506, 111] on input "228935" at bounding box center [573, 117] width 391 height 18
type input "008051"
click at [619, 456] on button "Search" at bounding box center [645, 467] width 53 height 22
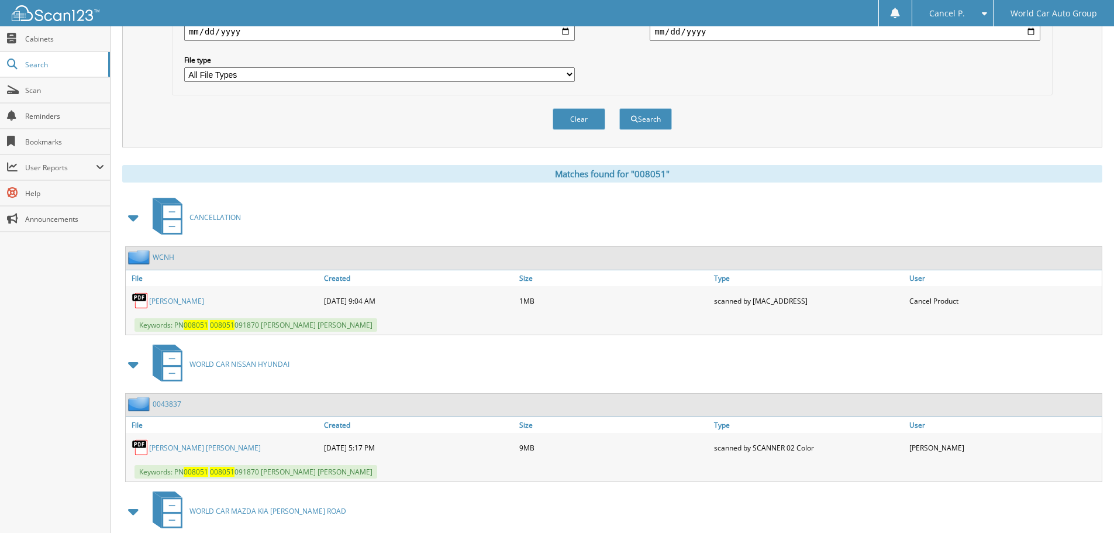
scroll to position [344, 0]
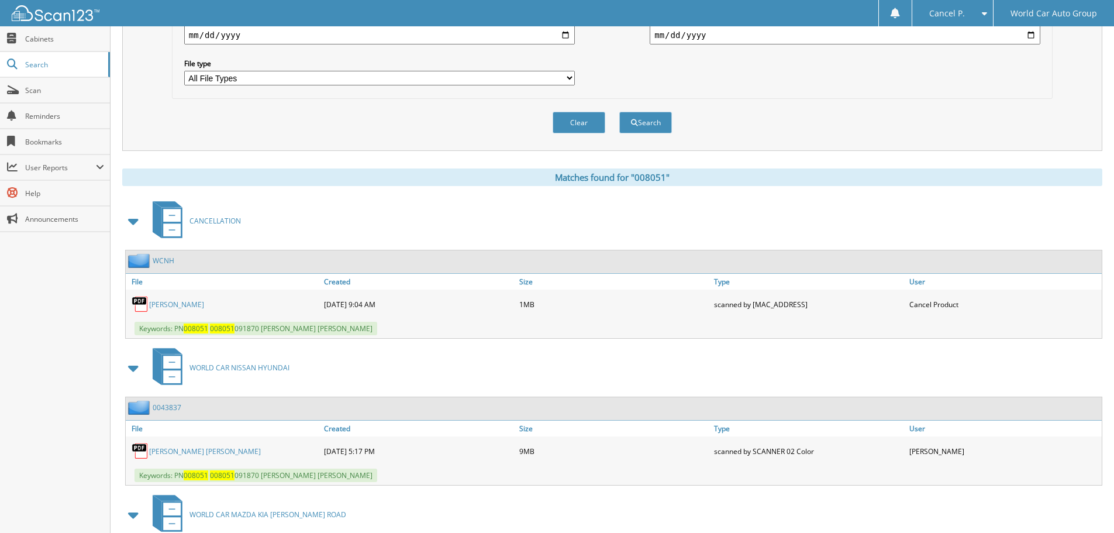
click at [191, 301] on link "TAYLOR WENTWORTH" at bounding box center [176, 304] width 55 height 10
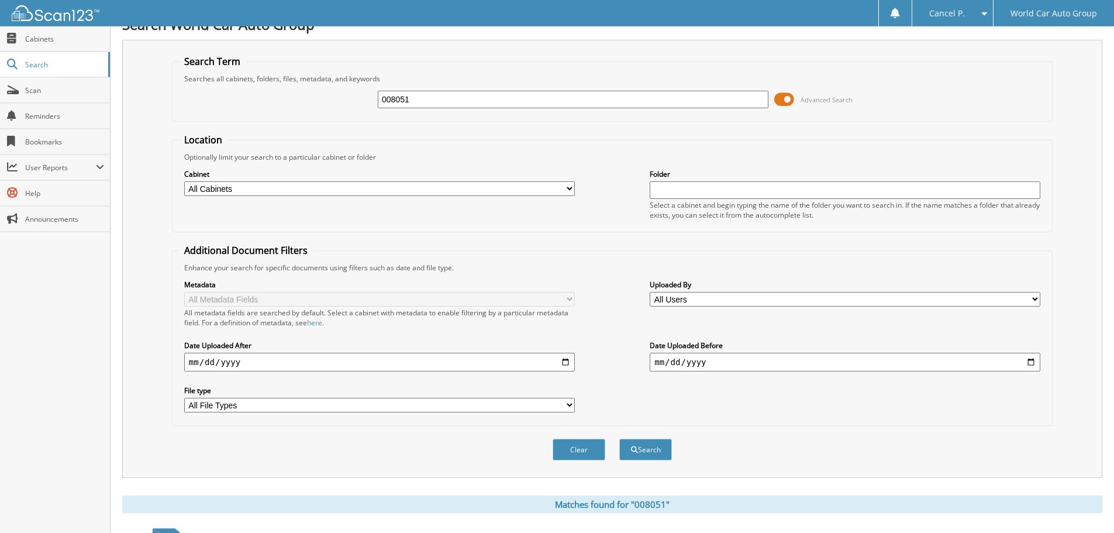
scroll to position [0, 0]
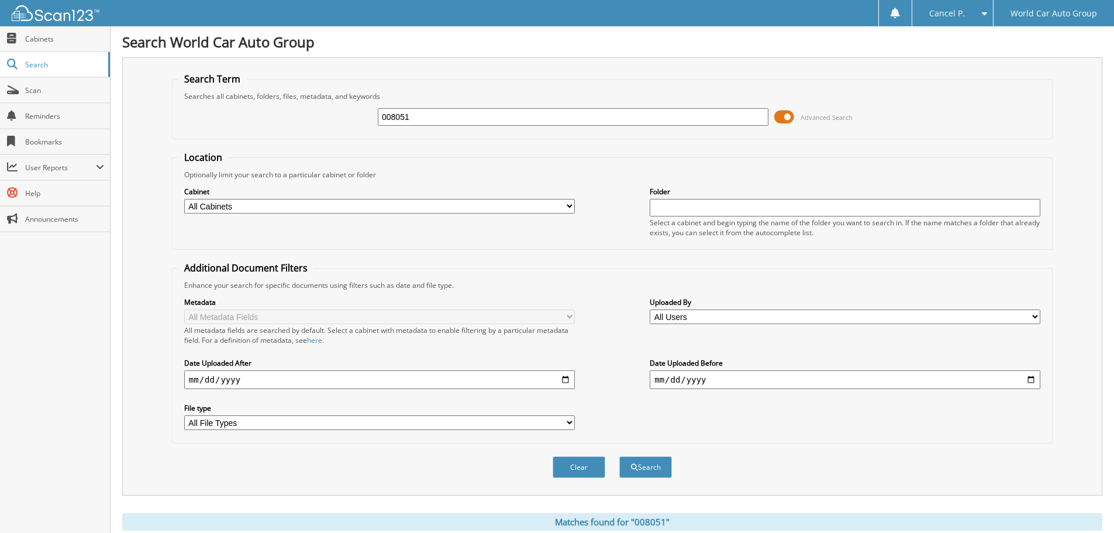
click at [547, 122] on input "008051" at bounding box center [573, 117] width 391 height 18
type input "4805714"
click at [619, 456] on button "Search" at bounding box center [645, 467] width 53 height 22
type input "480571"
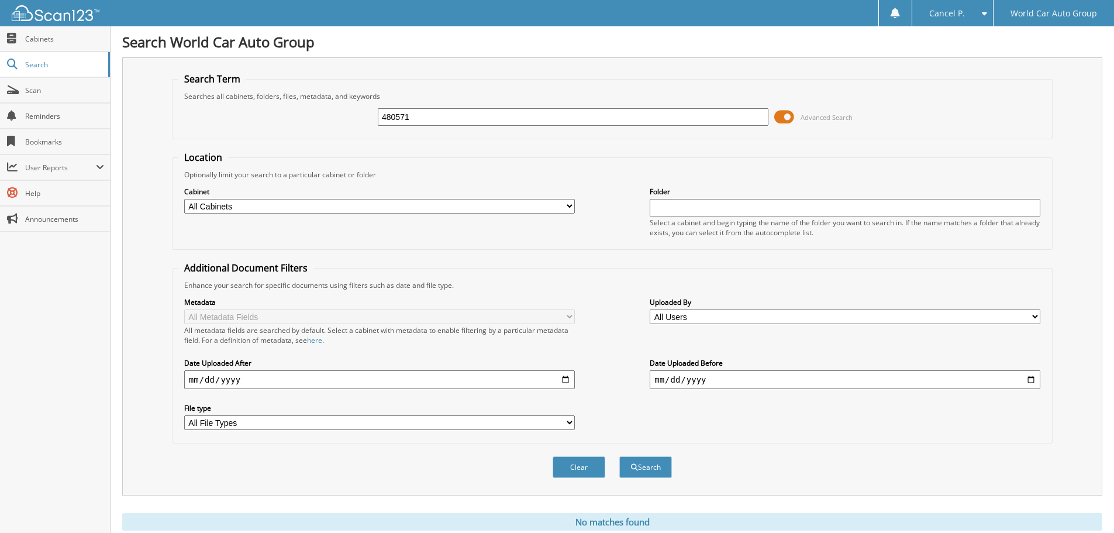
click at [619, 456] on button "Search" at bounding box center [645, 467] width 53 height 22
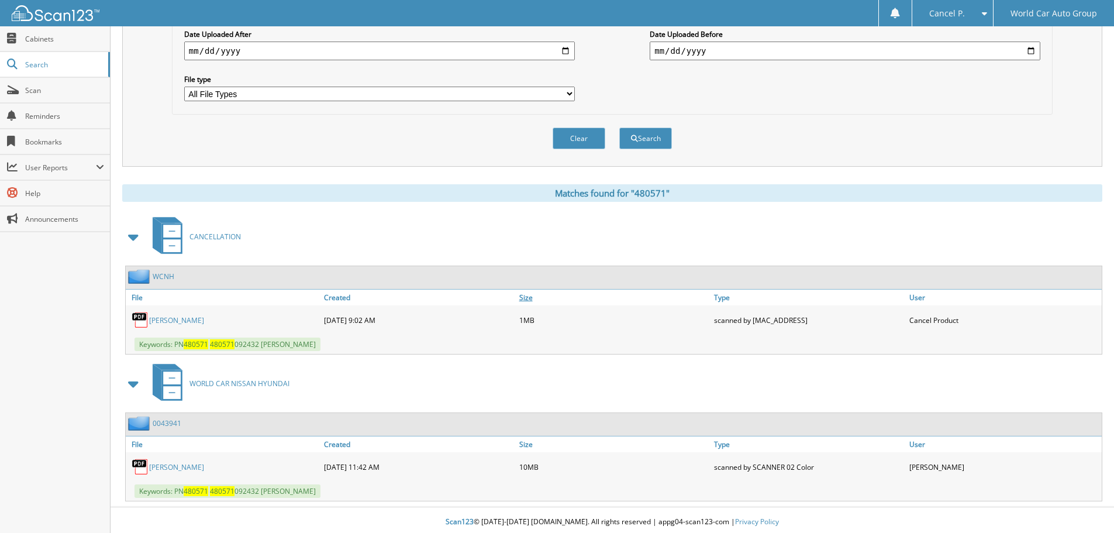
scroll to position [333, 0]
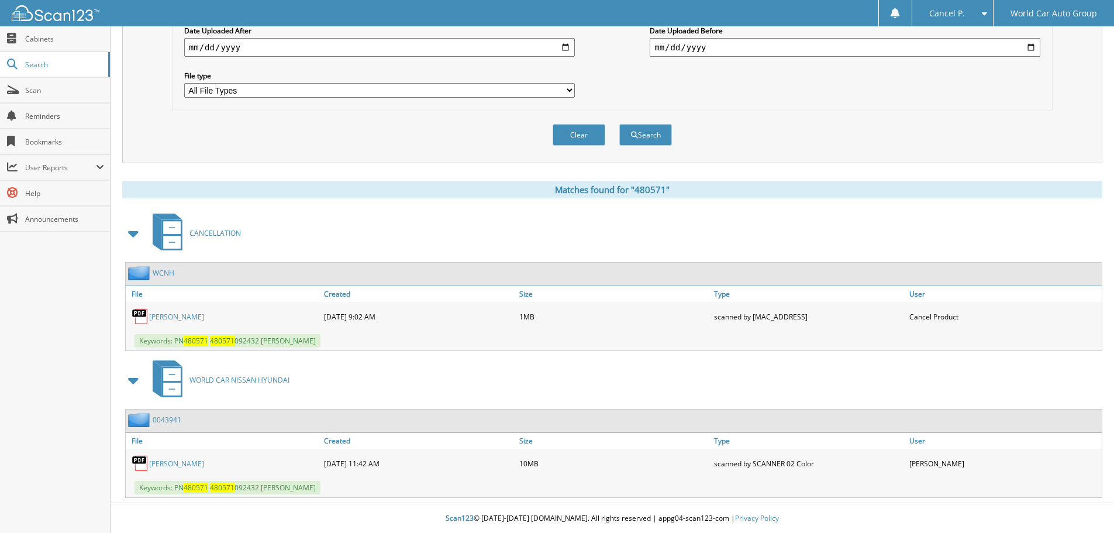
click at [178, 312] on link "[PERSON_NAME]" at bounding box center [176, 317] width 55 height 10
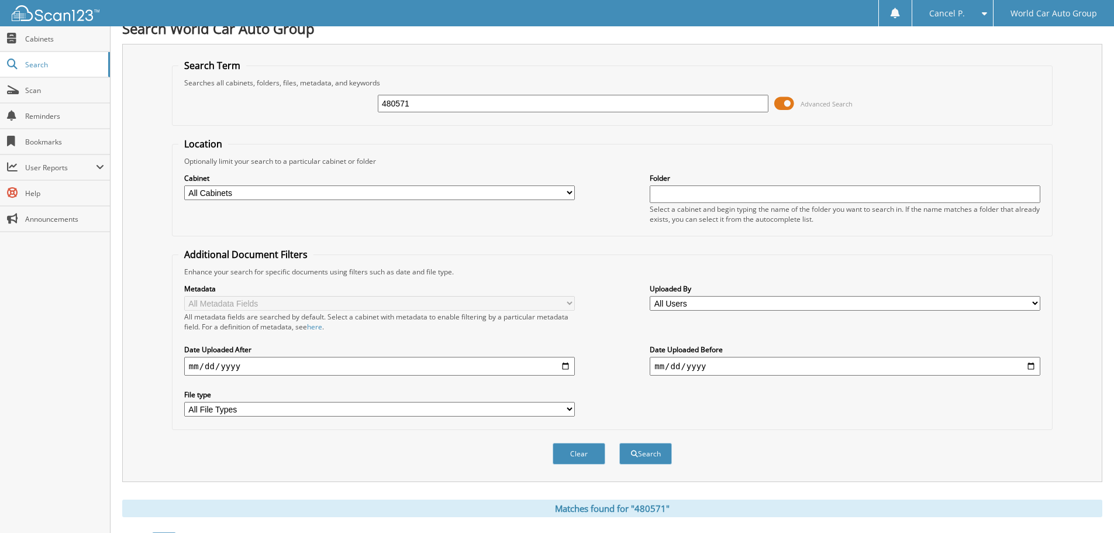
scroll to position [0, 0]
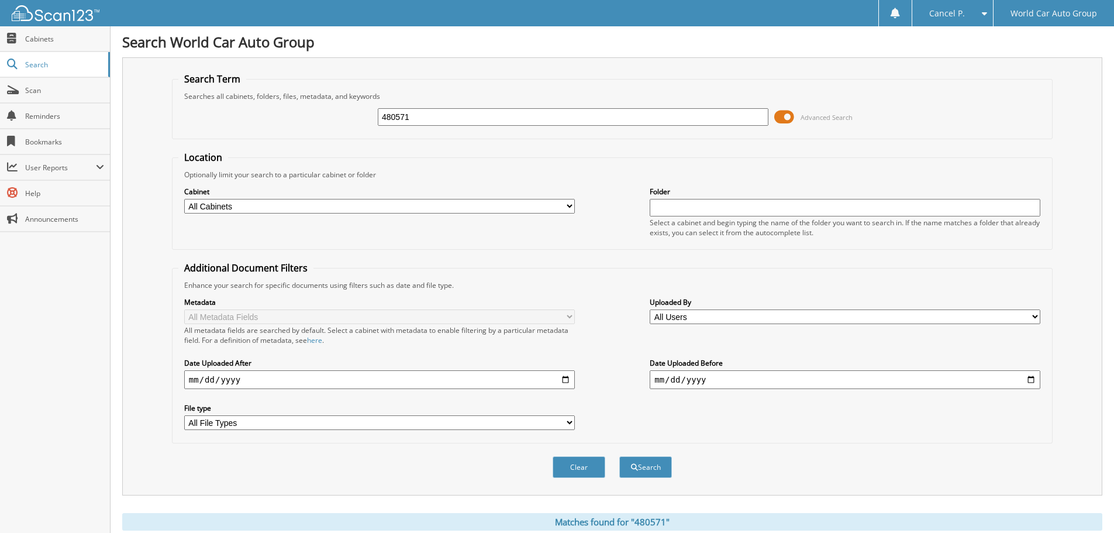
click at [466, 119] on input "480571" at bounding box center [573, 117] width 391 height 18
type input "019250"
click at [619, 456] on button "Search" at bounding box center [645, 467] width 53 height 22
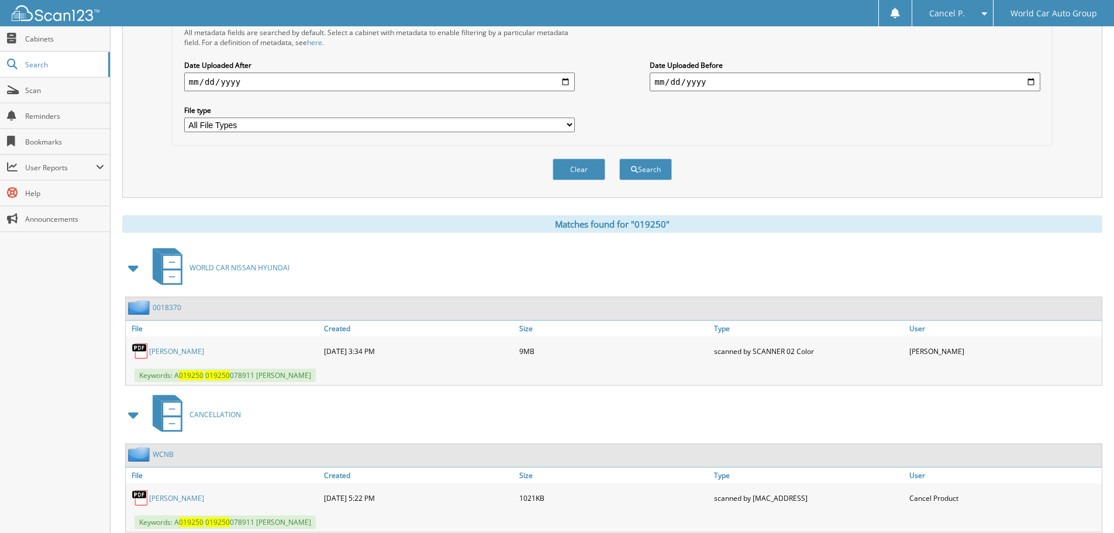
scroll to position [333, 0]
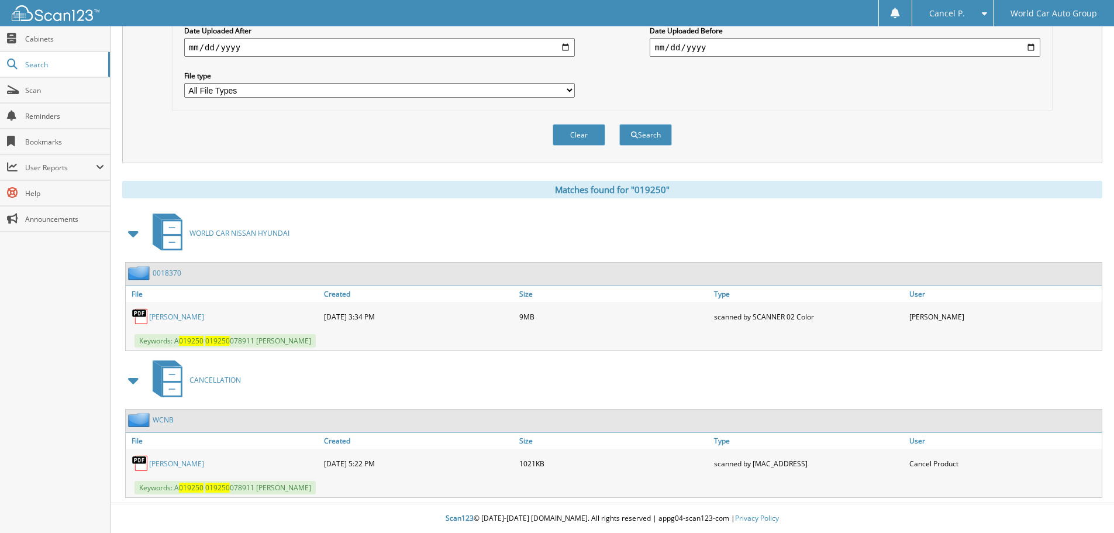
click at [192, 459] on link "RACHEL ARMSTRONG" at bounding box center [176, 463] width 55 height 10
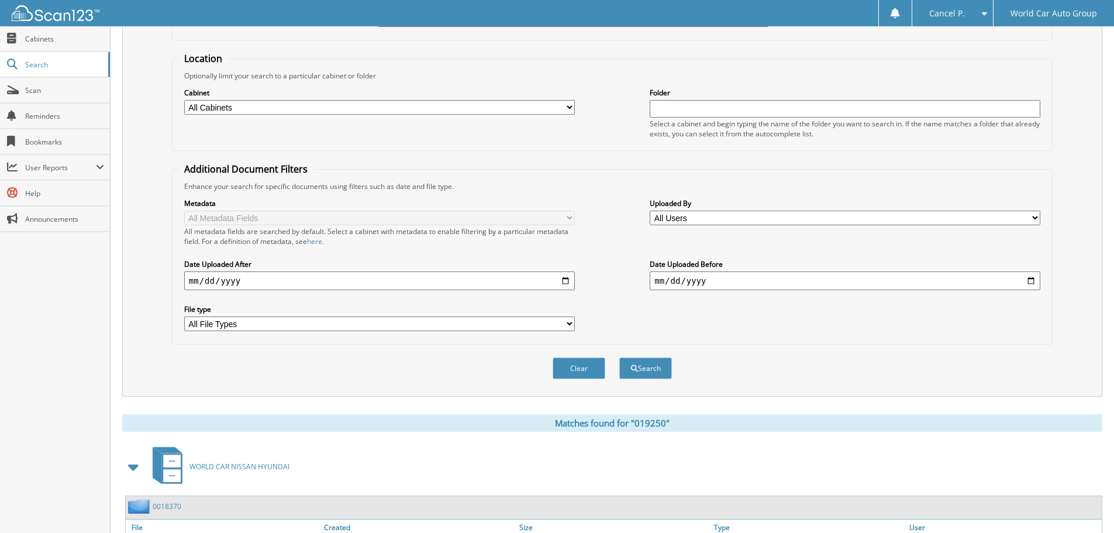
scroll to position [0, 0]
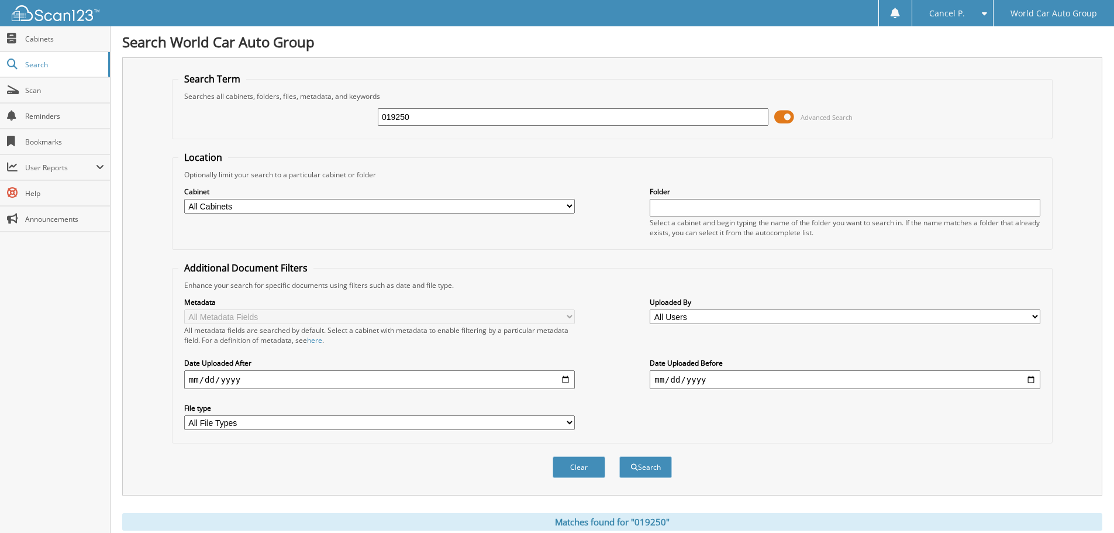
click at [487, 111] on input "019250" at bounding box center [573, 117] width 391 height 18
type input "963803"
click at [619, 456] on button "Search" at bounding box center [645, 467] width 53 height 22
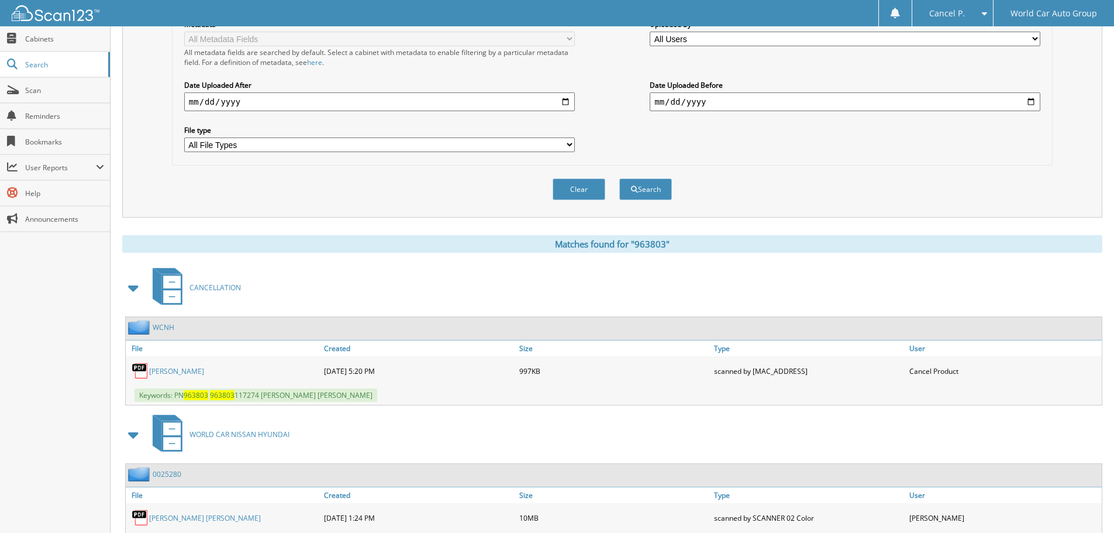
scroll to position [333, 0]
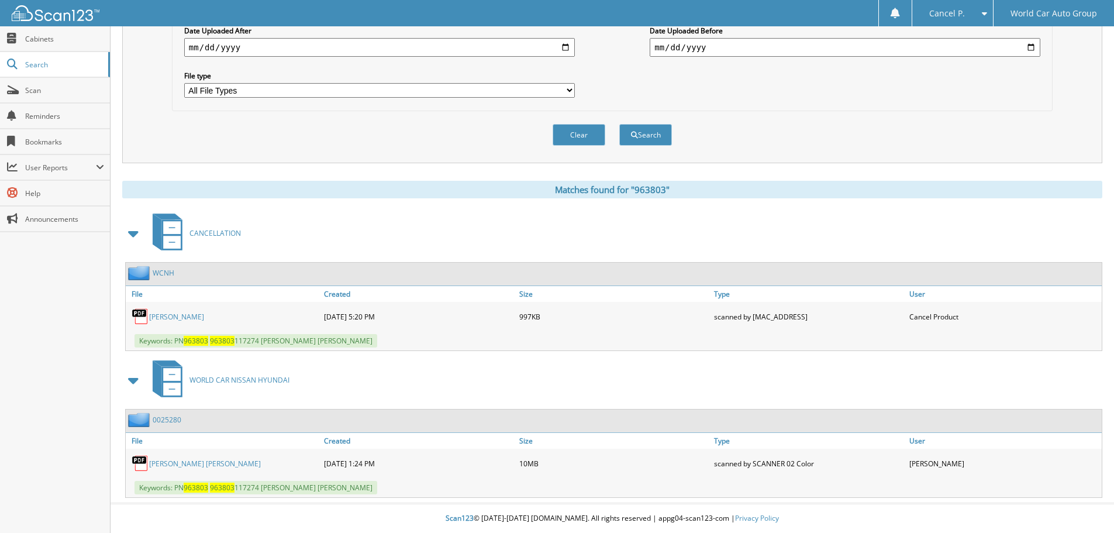
click at [167, 318] on link "[PERSON_NAME]" at bounding box center [176, 317] width 55 height 10
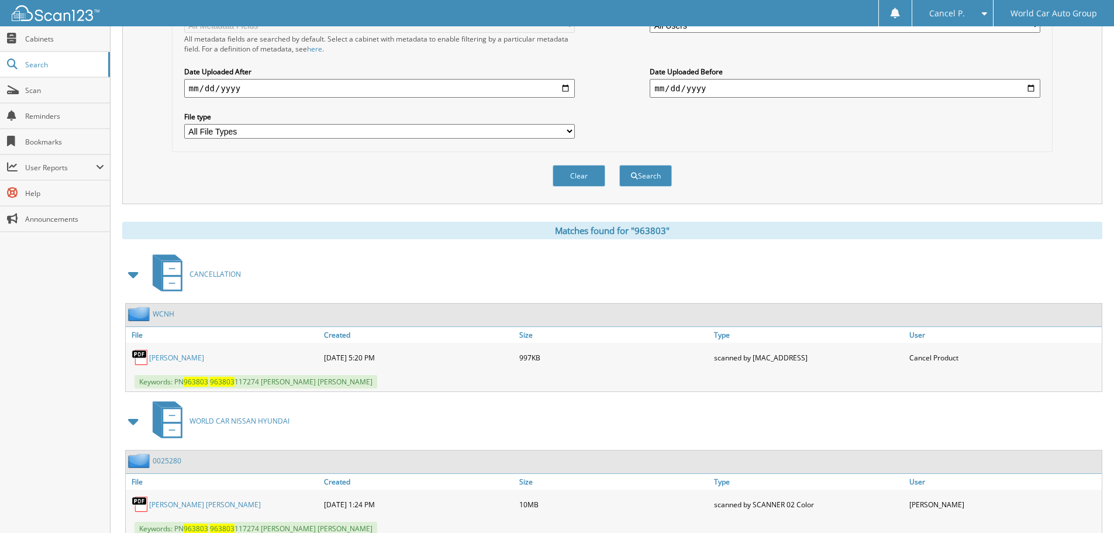
scroll to position [0, 0]
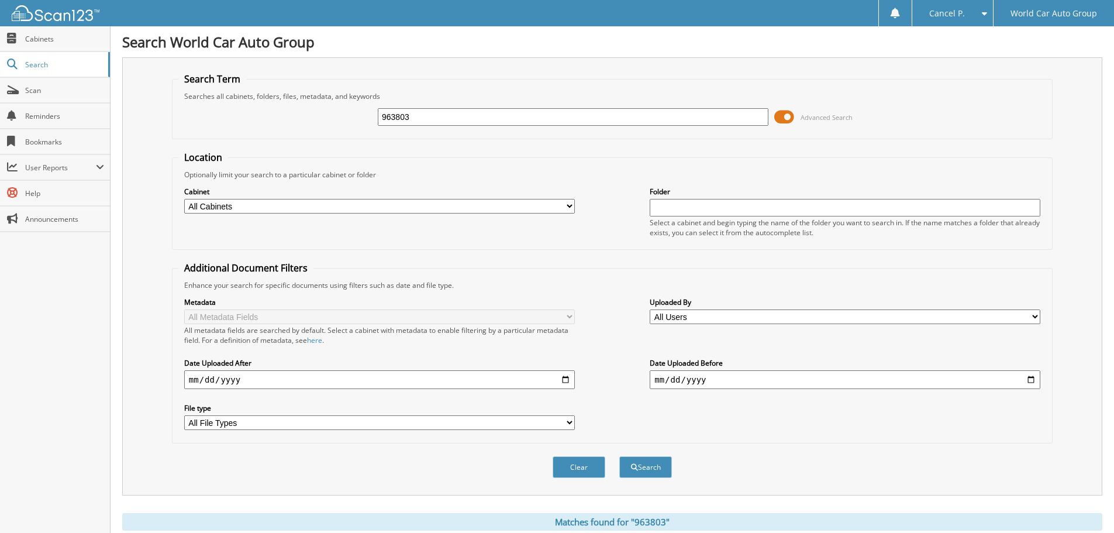
click at [518, 120] on input "963803" at bounding box center [573, 117] width 391 height 18
type input "313015"
click at [619, 456] on button "Search" at bounding box center [645, 467] width 53 height 22
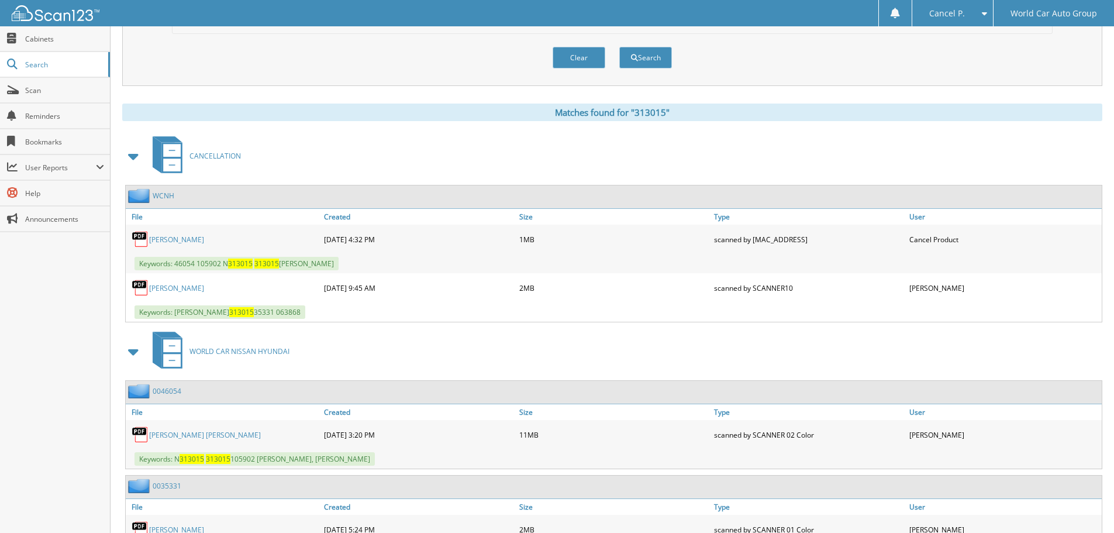
click at [175, 237] on link "JESUS GARCIA" at bounding box center [176, 240] width 55 height 10
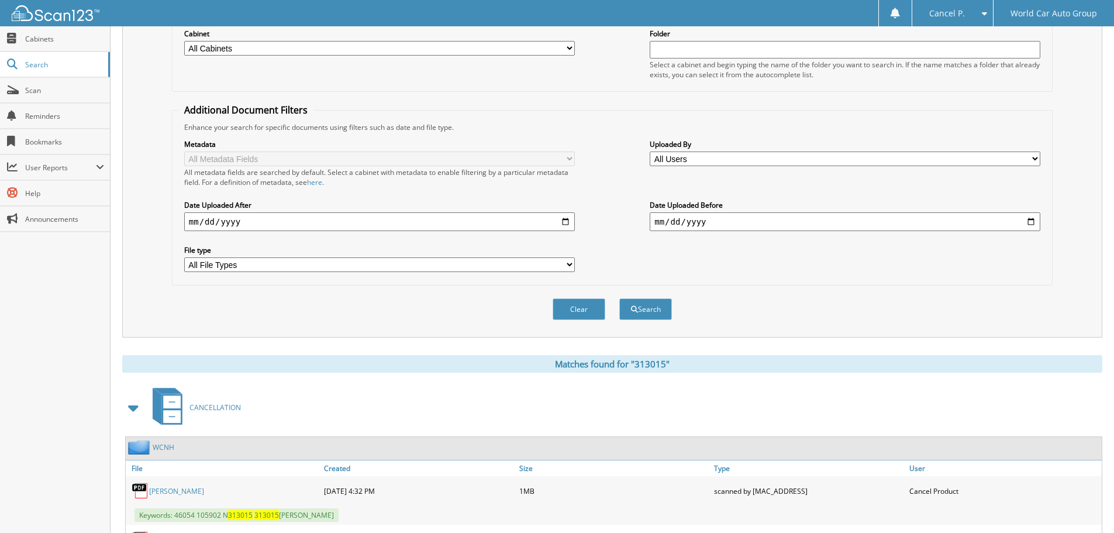
scroll to position [58, 0]
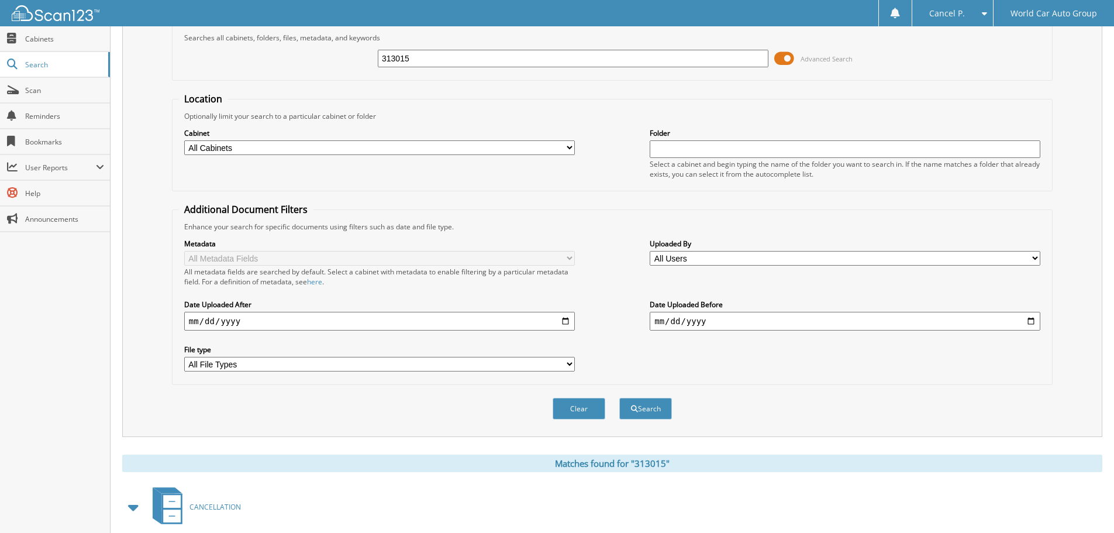
click at [509, 70] on div "313015 Advanced Search" at bounding box center [612, 59] width 868 height 32
click at [509, 67] on input "313015" at bounding box center [573, 59] width 391 height 18
type input "302790"
click at [619, 398] on button "Search" at bounding box center [645, 409] width 53 height 22
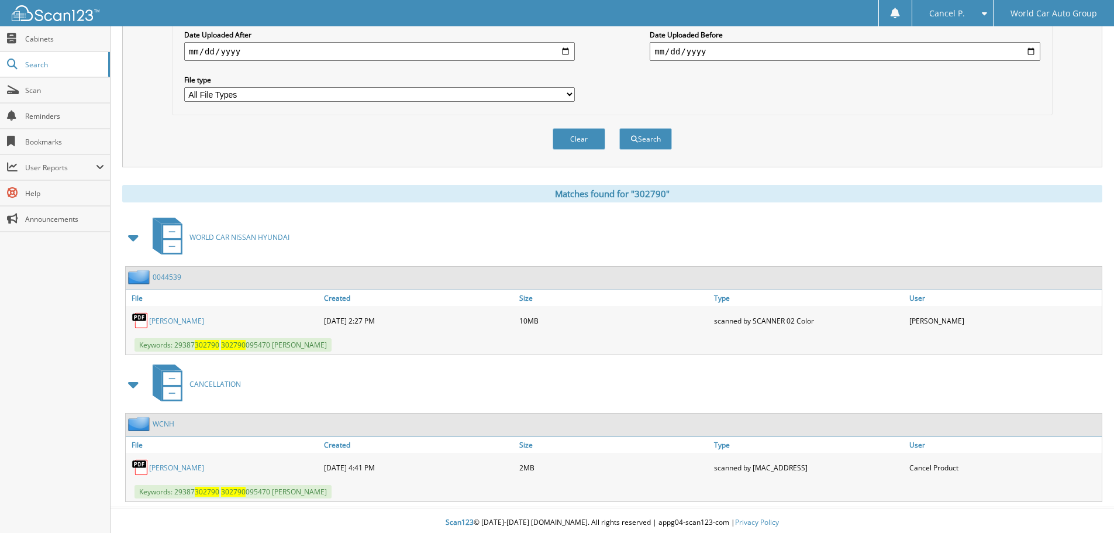
scroll to position [333, 0]
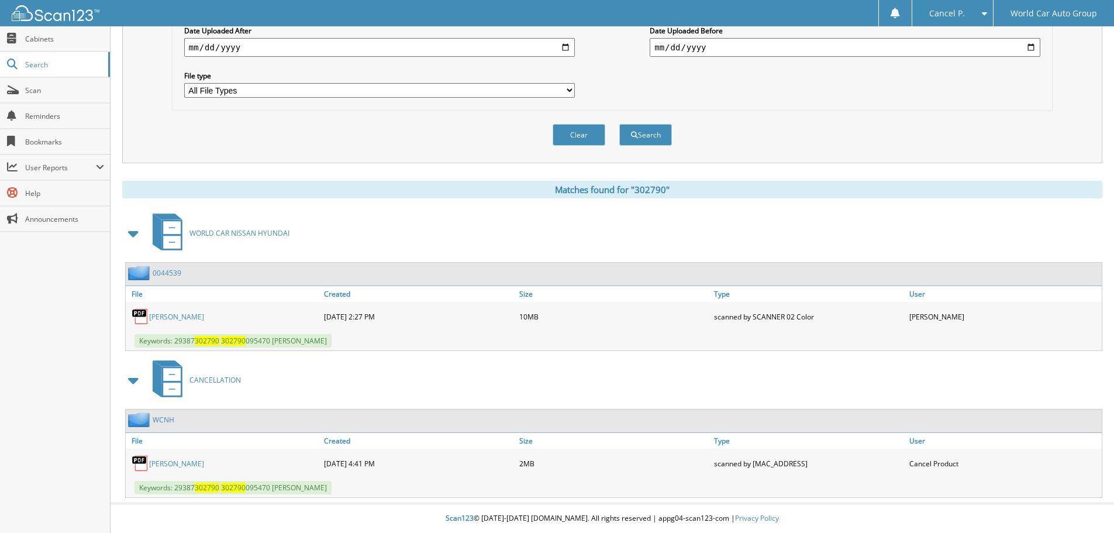
click at [174, 461] on link "TAMIKA QUINN" at bounding box center [176, 463] width 55 height 10
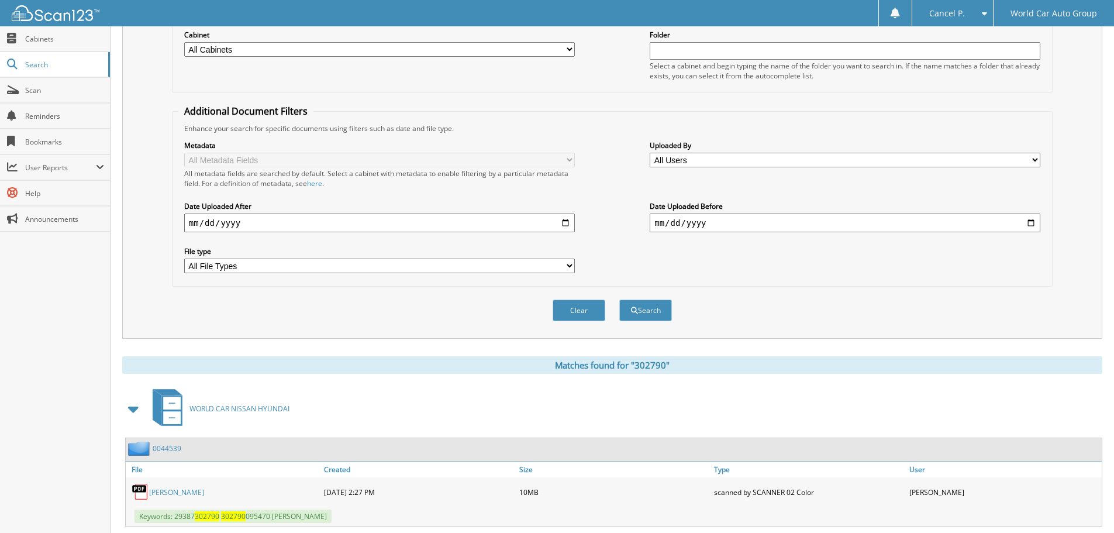
scroll to position [0, 0]
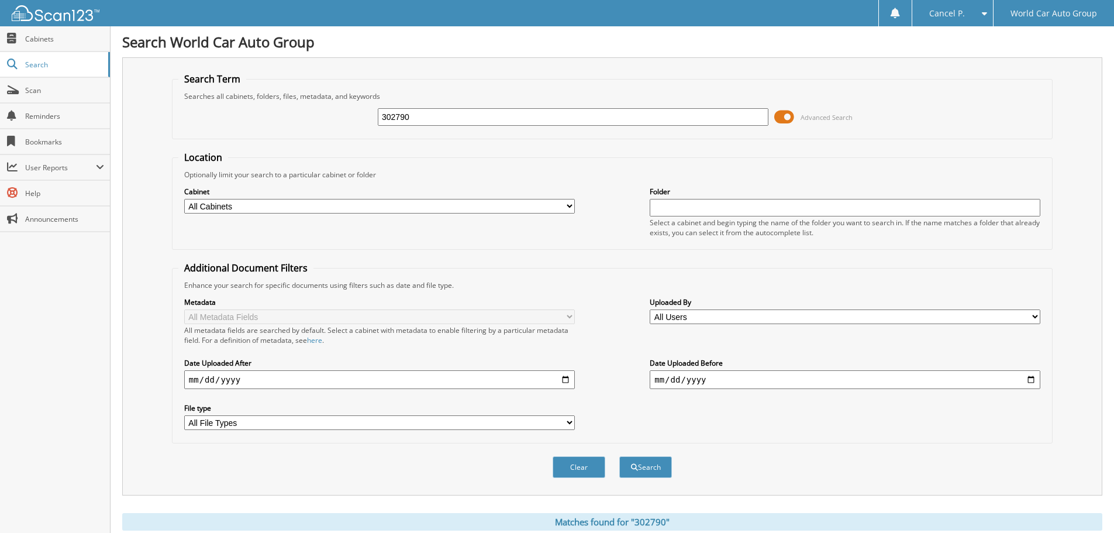
click at [518, 121] on input "302790" at bounding box center [573, 117] width 391 height 18
click at [517, 121] on input "302790" at bounding box center [573, 117] width 391 height 18
type input "019030"
click at [619, 456] on button "Search" at bounding box center [645, 467] width 53 height 22
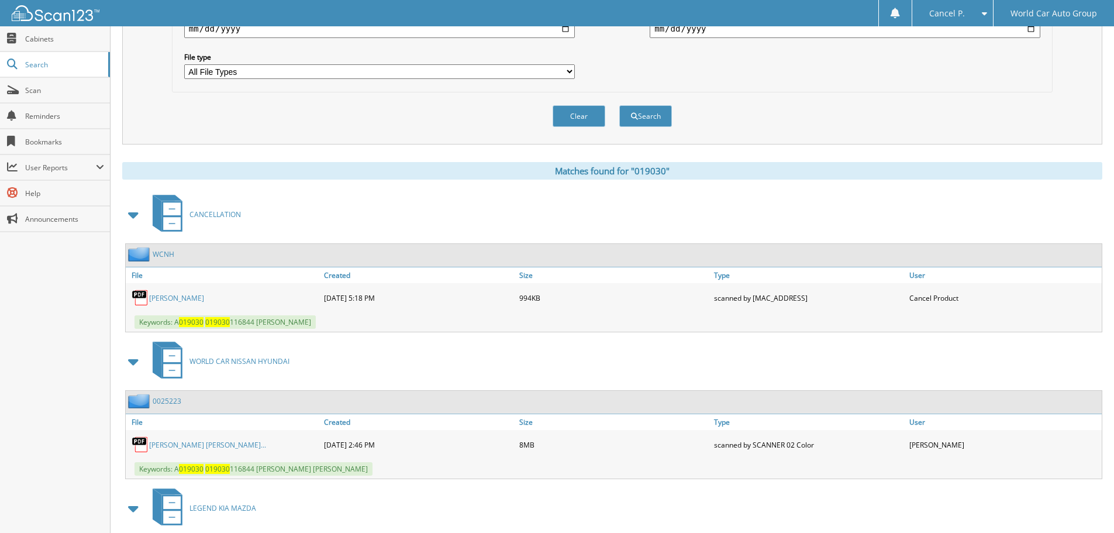
click at [982, 16] on span at bounding box center [981, 13] width 11 height 8
click at [973, 37] on link "Settings" at bounding box center [952, 36] width 81 height 20
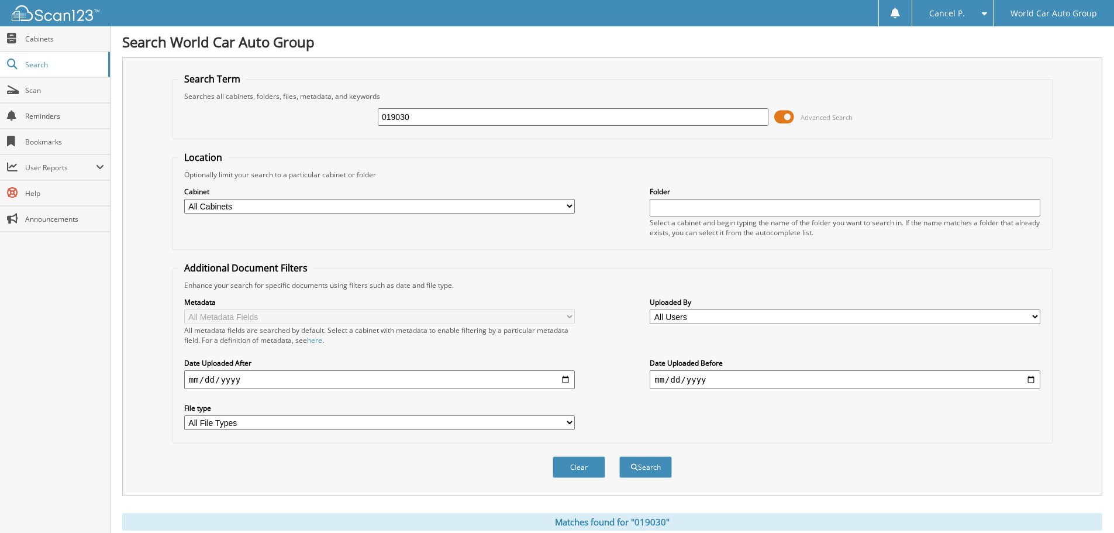
scroll to position [351, 0]
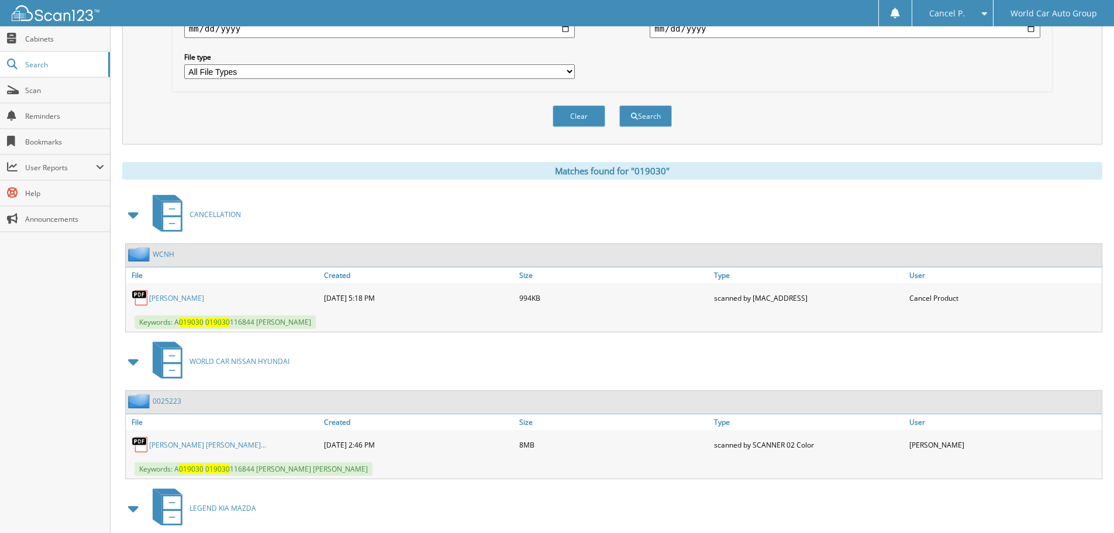
click at [190, 296] on link "JOSE VILLANUEVA JR." at bounding box center [176, 298] width 55 height 10
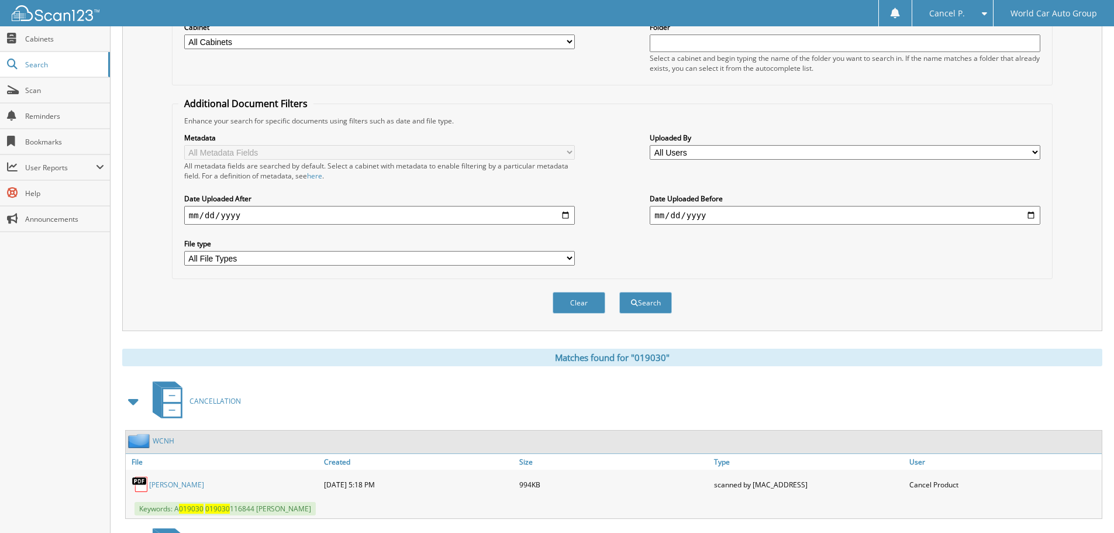
scroll to position [58, 0]
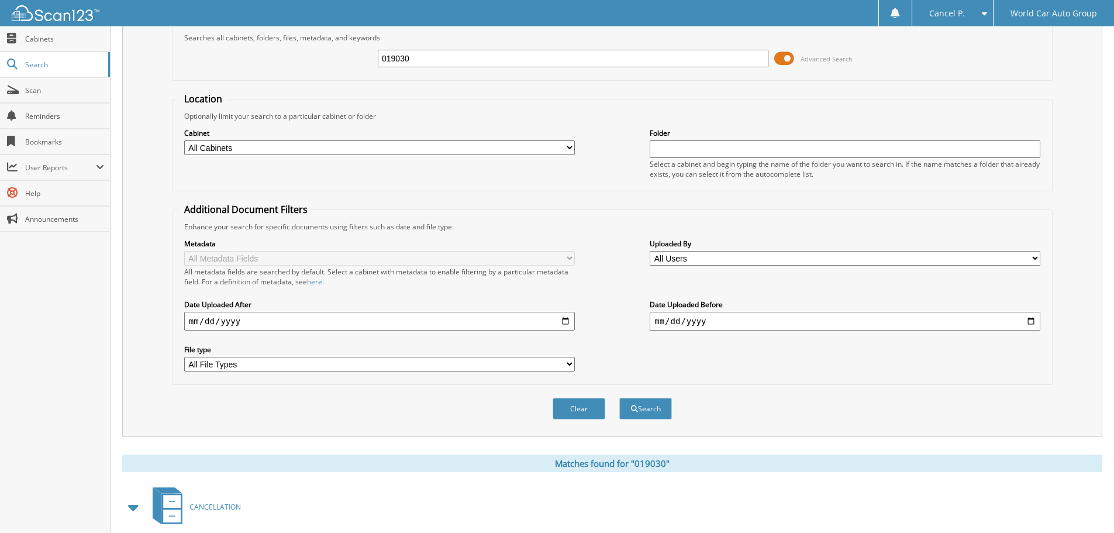
click at [473, 57] on input "019030" at bounding box center [573, 59] width 391 height 18
type input "221348"
click at [619, 398] on button "Search" at bounding box center [645, 409] width 53 height 22
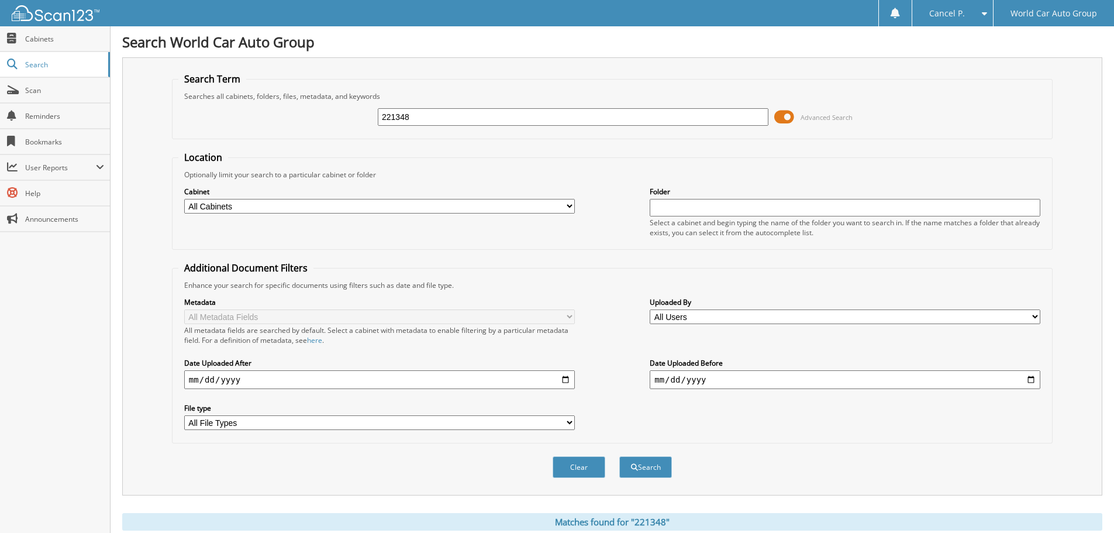
scroll to position [333, 0]
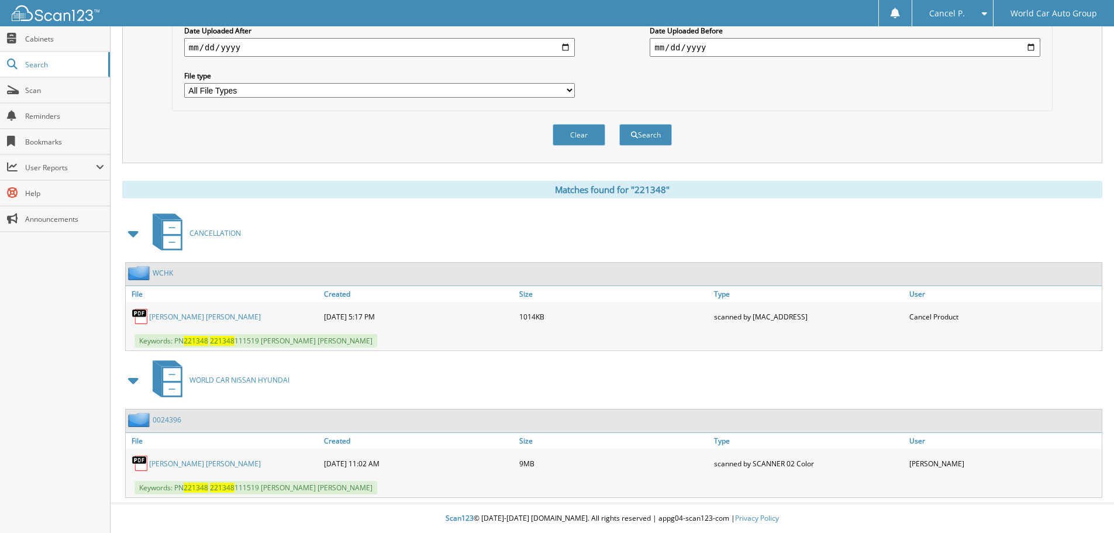
click at [178, 315] on link "JAE EUN SHIN" at bounding box center [205, 317] width 112 height 10
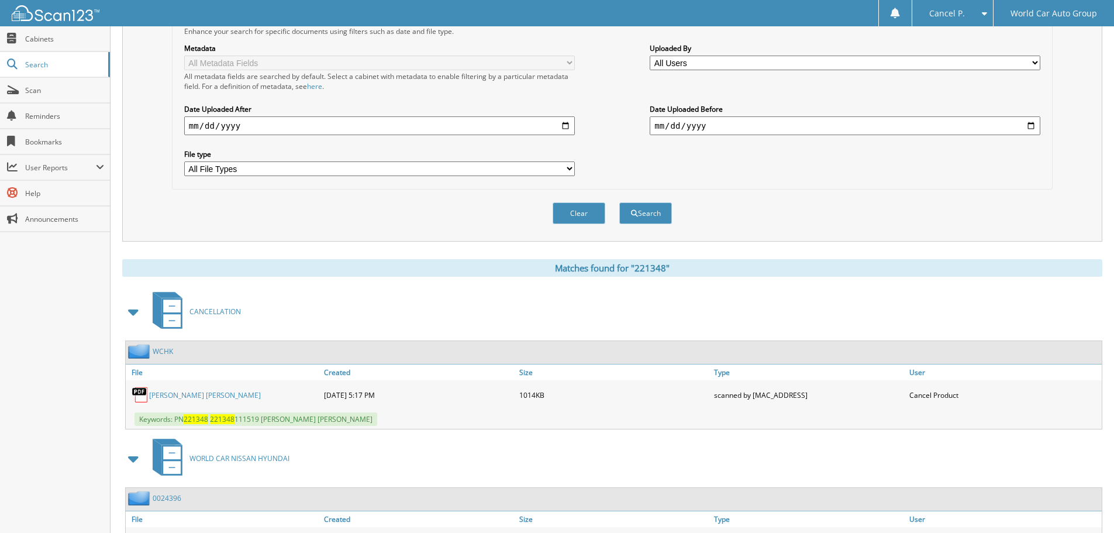
scroll to position [0, 0]
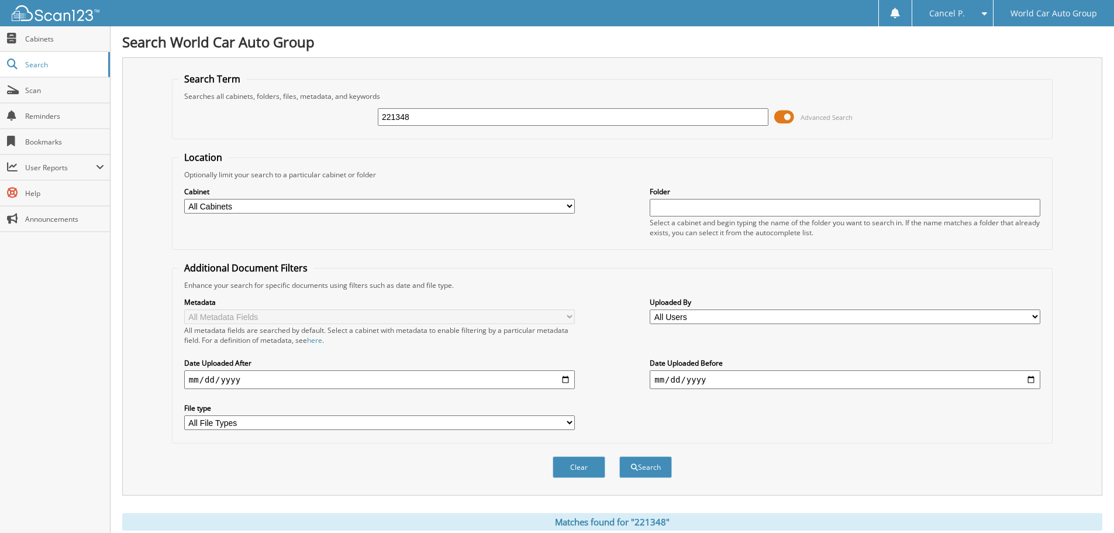
click at [551, 124] on input "221348" at bounding box center [573, 117] width 391 height 18
click at [551, 122] on input "221348" at bounding box center [573, 117] width 391 height 18
type input "221348805878"
click at [619, 456] on button "Search" at bounding box center [645, 467] width 53 height 22
drag, startPoint x: 410, startPoint y: 117, endPoint x: 352, endPoint y: 116, distance: 57.9
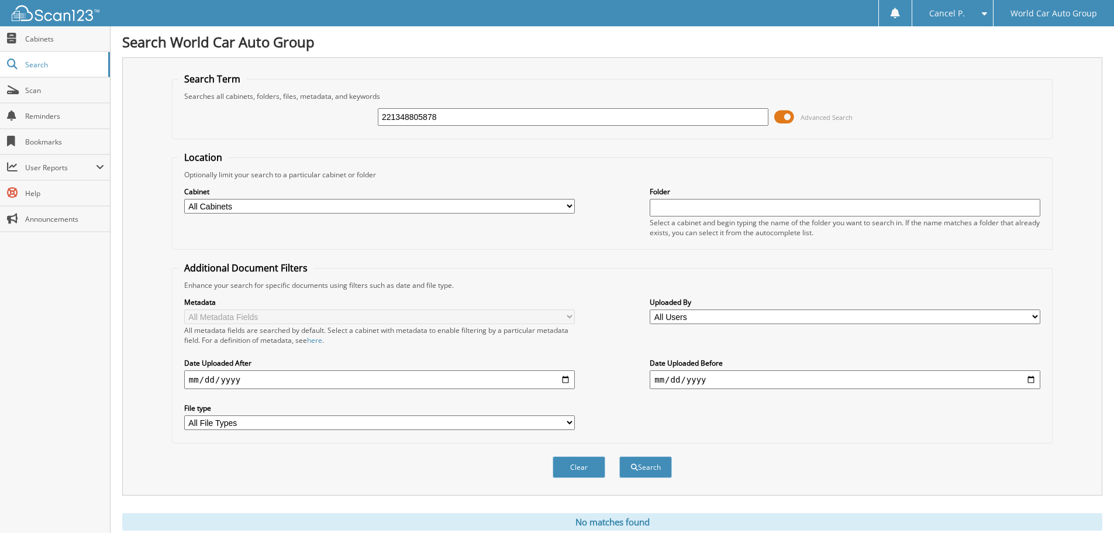
click at [352, 116] on div "221348805878 Advanced Search" at bounding box center [612, 117] width 868 height 32
type input "805878"
click at [619, 456] on button "Search" at bounding box center [645, 467] width 53 height 22
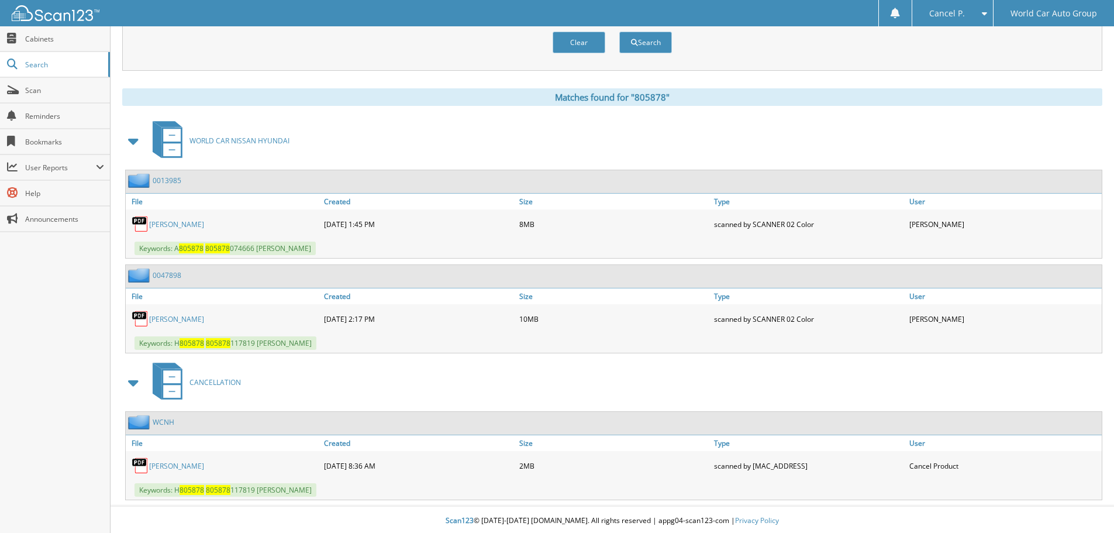
scroll to position [427, 0]
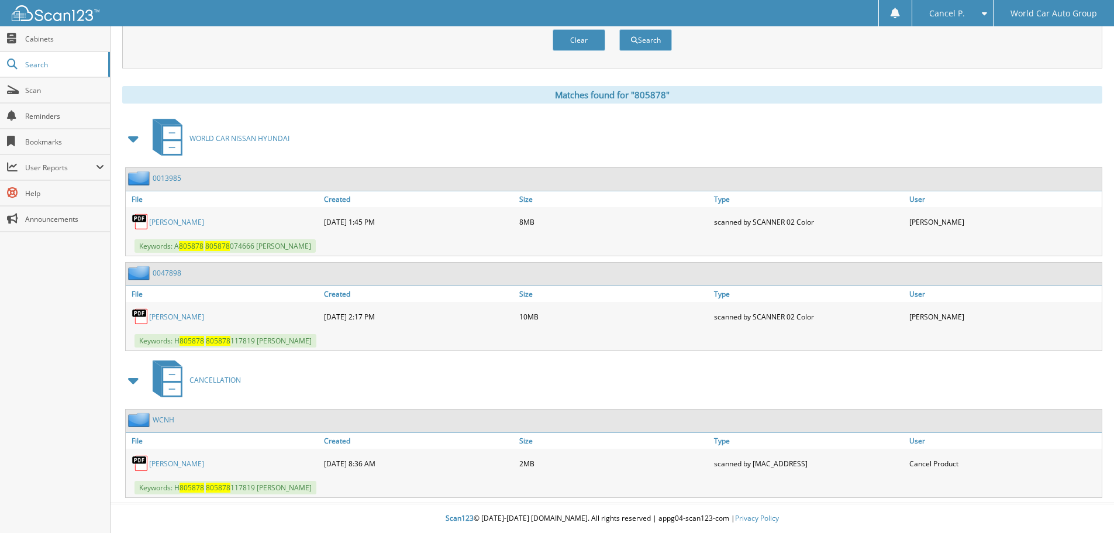
click at [189, 464] on link "[PERSON_NAME]" at bounding box center [176, 463] width 55 height 10
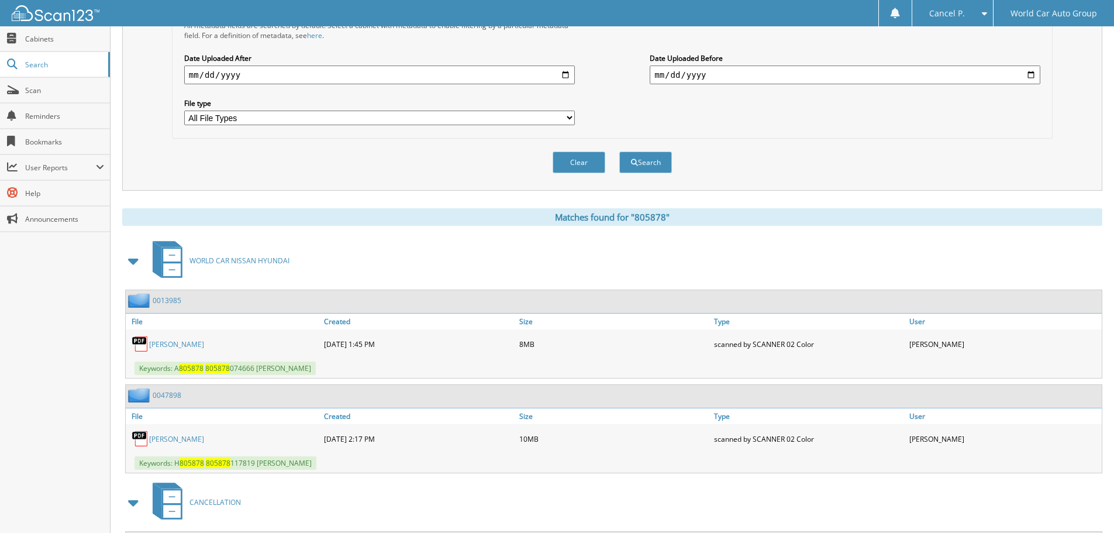
scroll to position [18, 0]
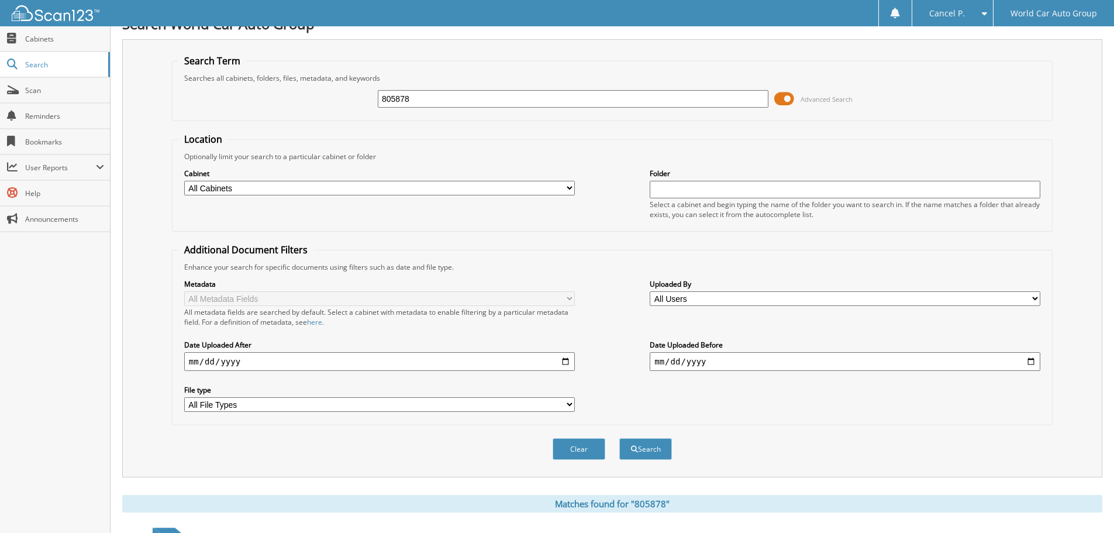
click at [543, 97] on input "805878" at bounding box center [573, 99] width 391 height 18
type input "442550"
click at [619, 438] on button "Search" at bounding box center [645, 449] width 53 height 22
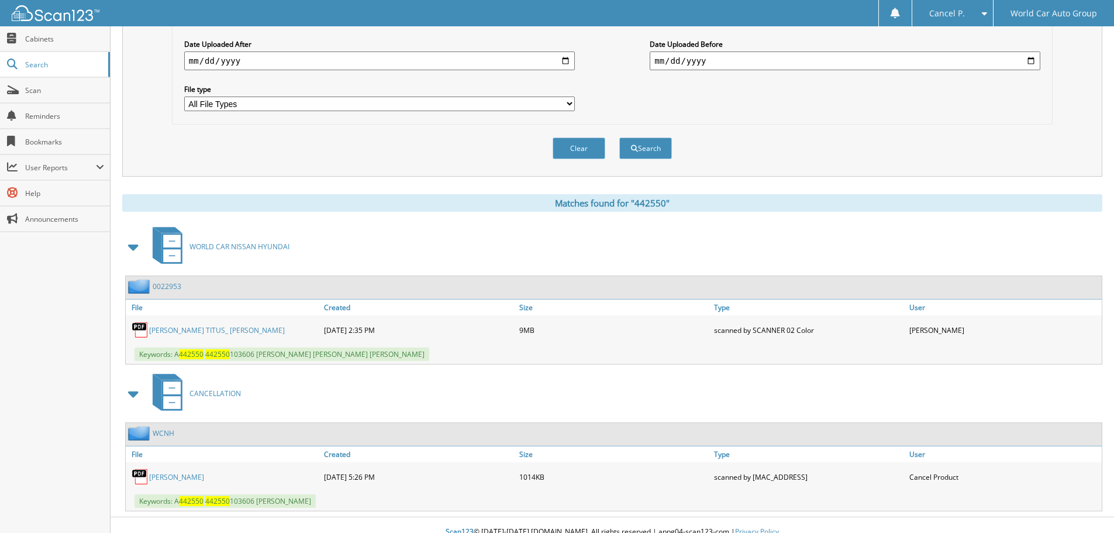
scroll to position [333, 0]
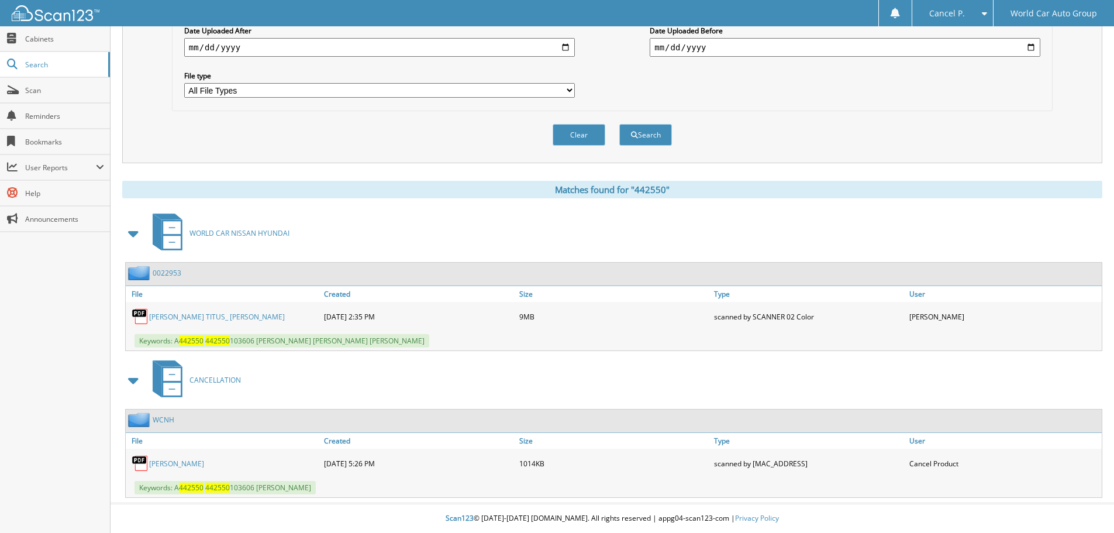
click at [176, 460] on link "[PERSON_NAME]" at bounding box center [176, 463] width 55 height 10
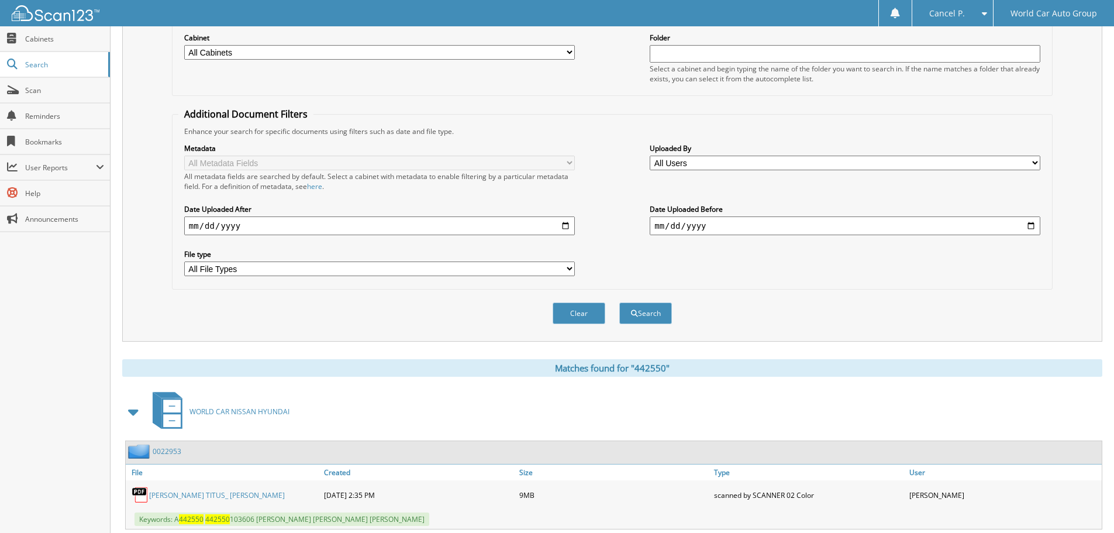
scroll to position [0, 0]
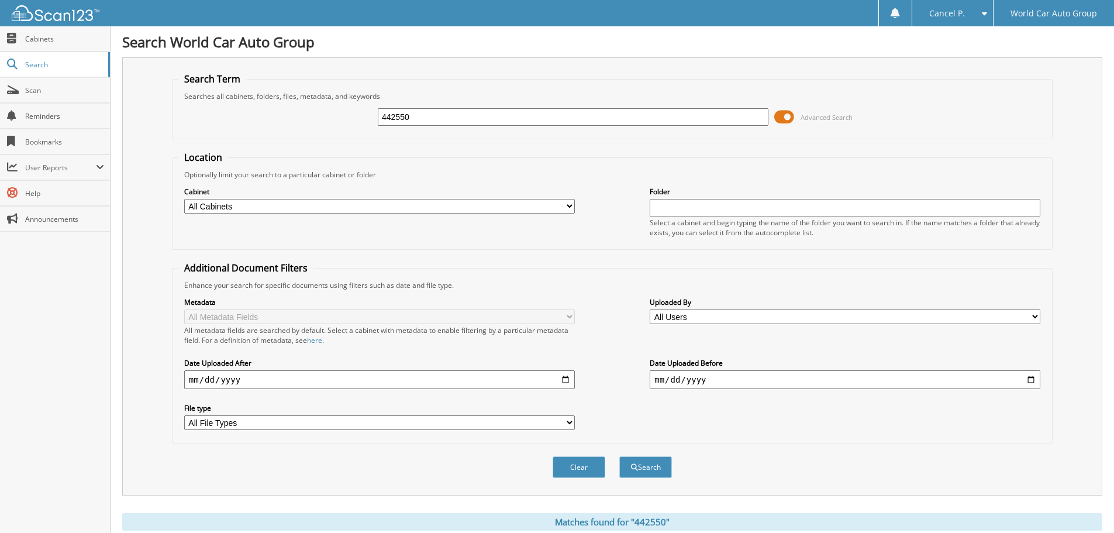
click at [590, 125] on input "442550" at bounding box center [573, 117] width 391 height 18
type input "117495"
click at [619, 456] on button "Search" at bounding box center [645, 467] width 53 height 22
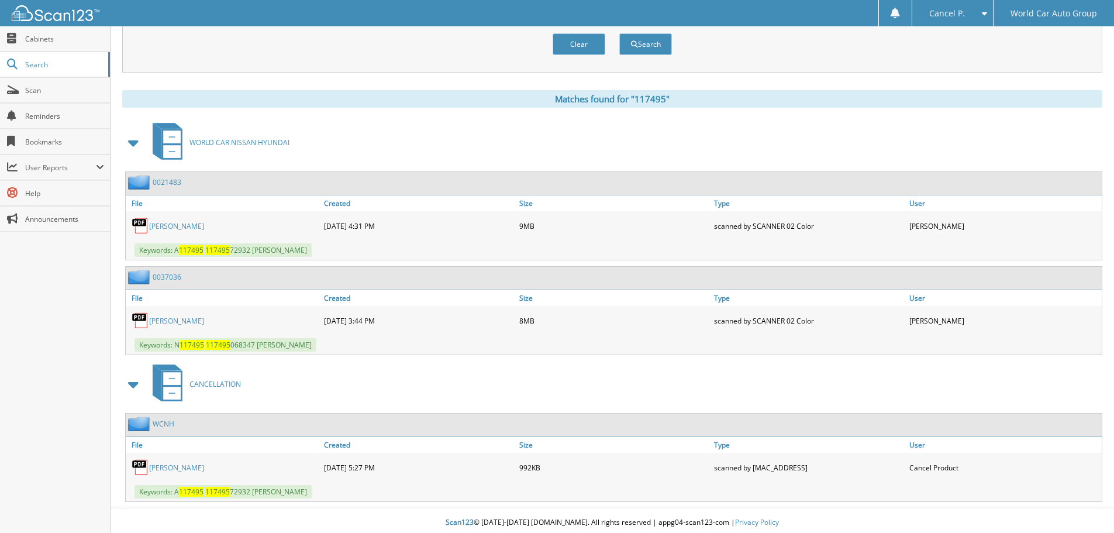
scroll to position [427, 0]
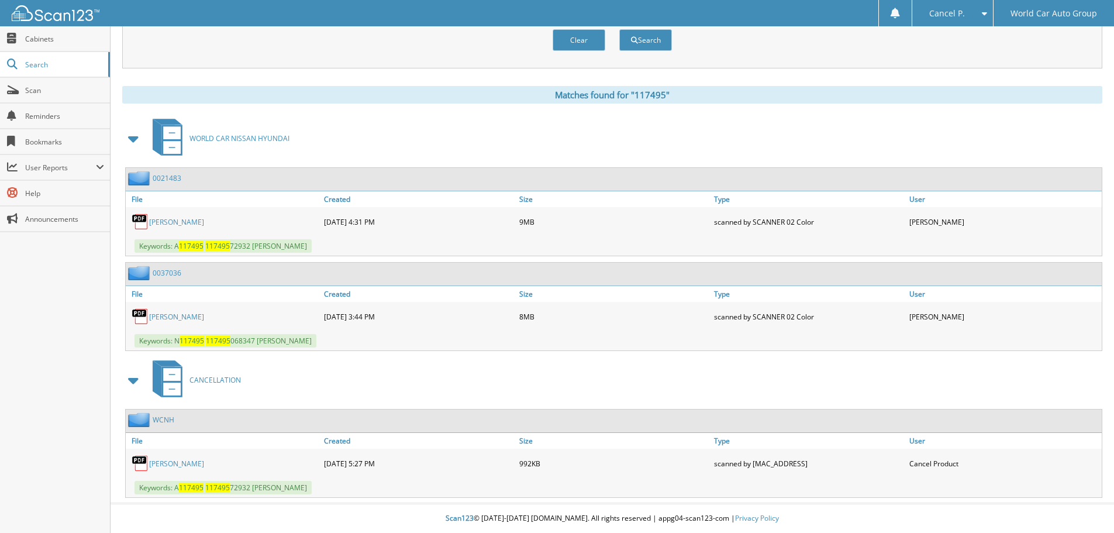
click at [184, 464] on link "[PERSON_NAME]" at bounding box center [176, 463] width 55 height 10
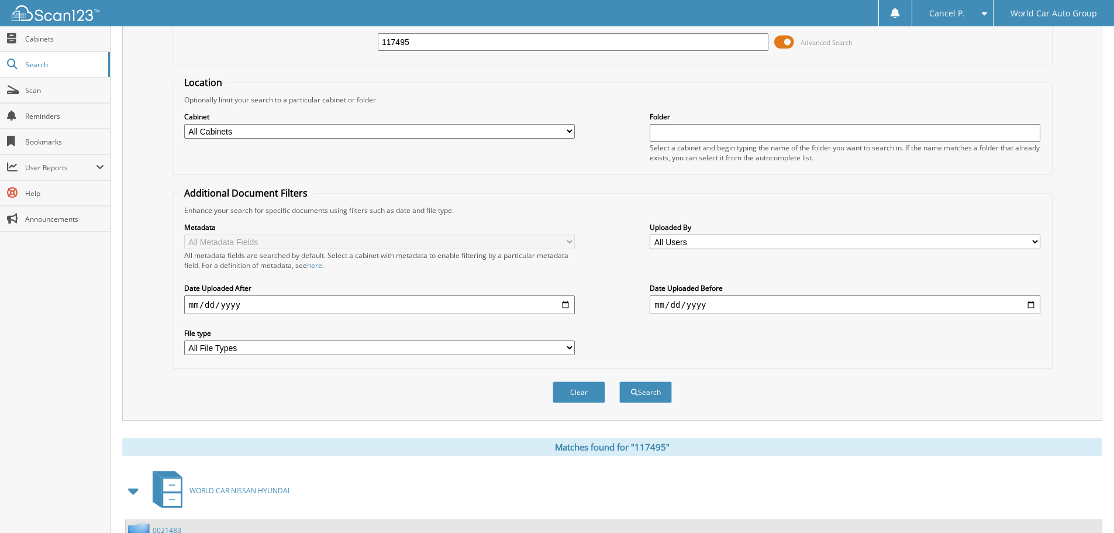
scroll to position [0, 0]
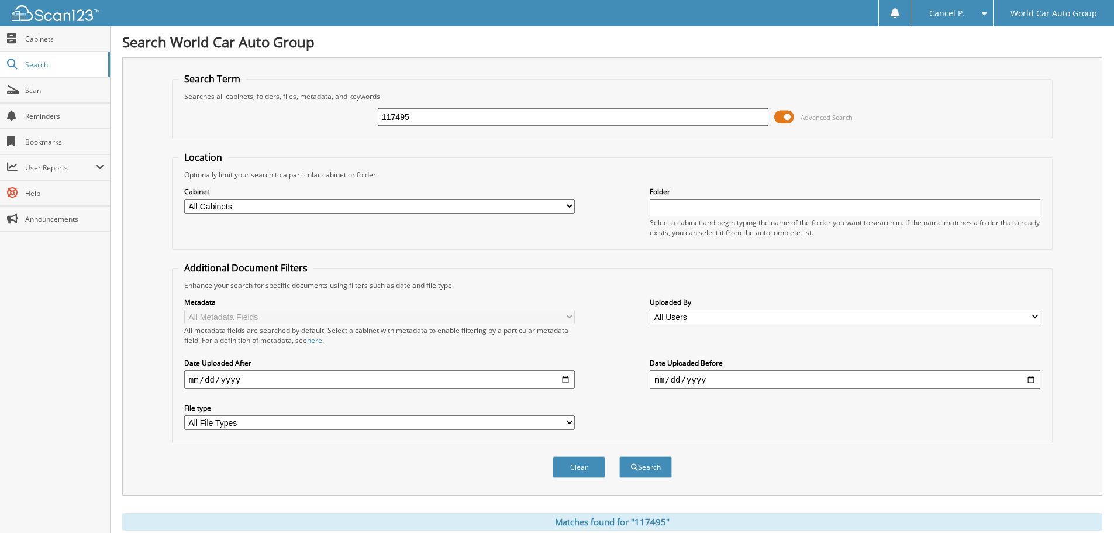
click at [454, 124] on input "117495" at bounding box center [573, 117] width 391 height 18
type input "150315"
click at [619, 456] on button "Search" at bounding box center [645, 467] width 53 height 22
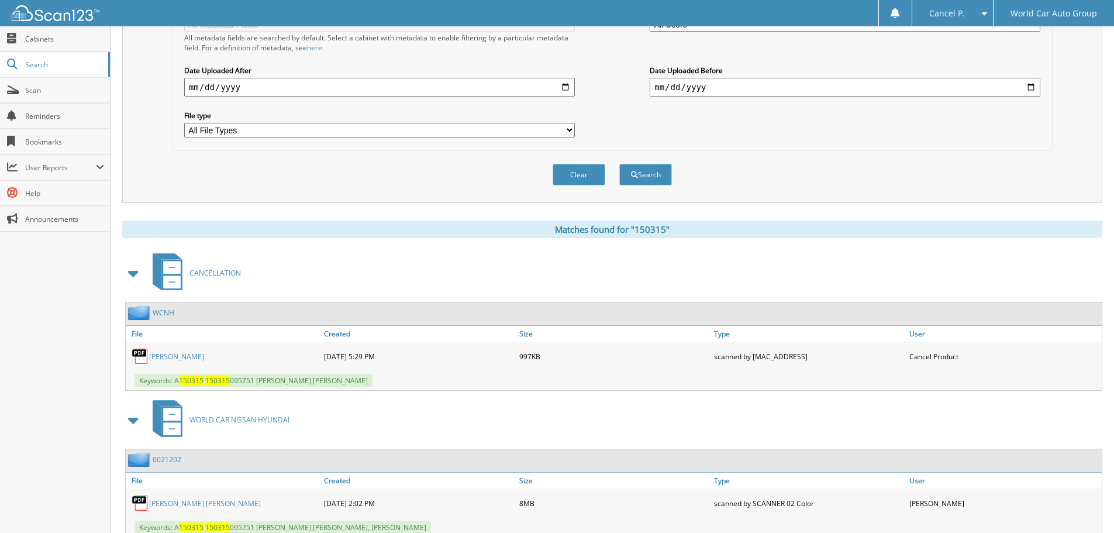
click at [182, 357] on link "[PERSON_NAME]" at bounding box center [176, 356] width 55 height 10
